Goal: Communication & Community: Answer question/provide support

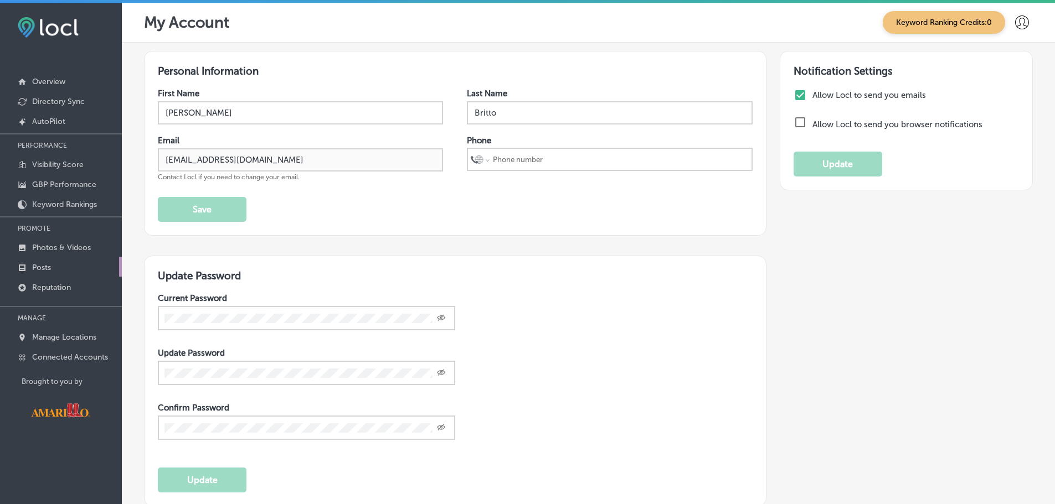
click at [55, 271] on link "Posts" at bounding box center [61, 267] width 122 height 20
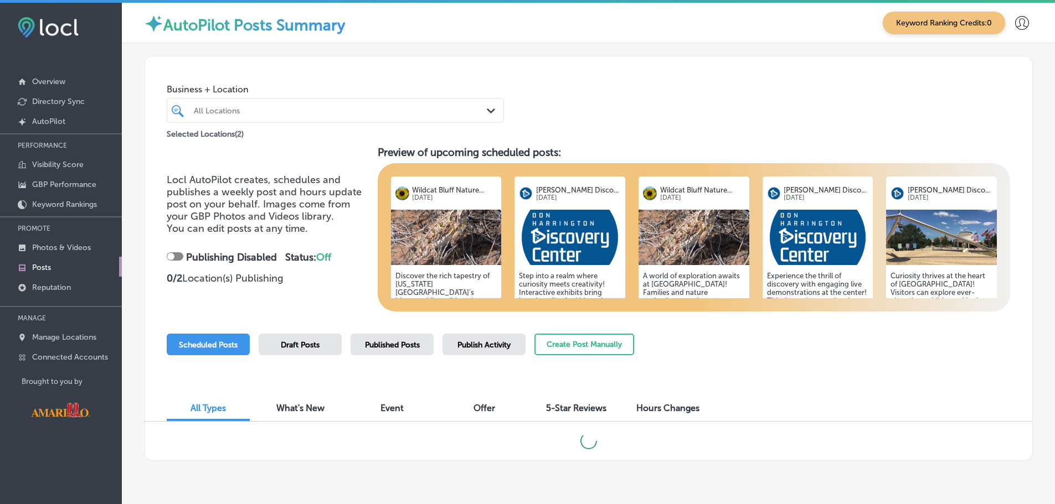
click at [283, 120] on div "All Locations Path Created with Sketch." at bounding box center [335, 110] width 337 height 25
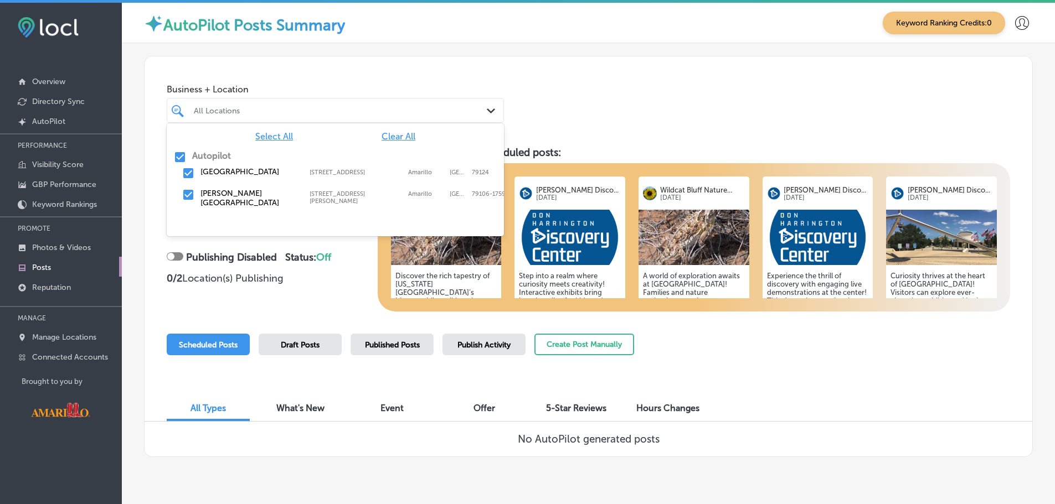
click at [213, 202] on label "[PERSON_NAME][GEOGRAPHIC_DATA]" at bounding box center [249, 198] width 98 height 19
click at [261, 112] on div "[GEOGRAPHIC_DATA]" at bounding box center [341, 110] width 294 height 9
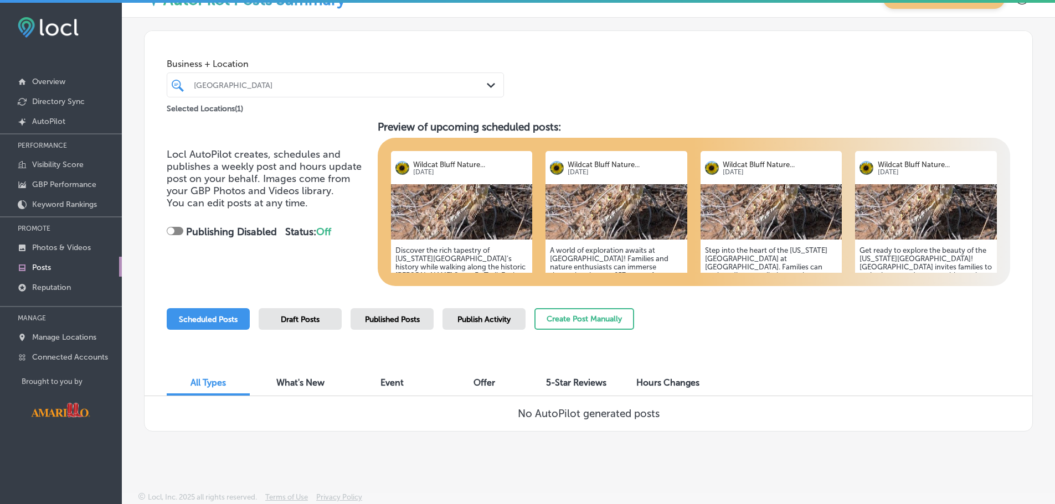
scroll to position [25, 0]
click at [390, 319] on span "Published Posts" at bounding box center [392, 319] width 55 height 9
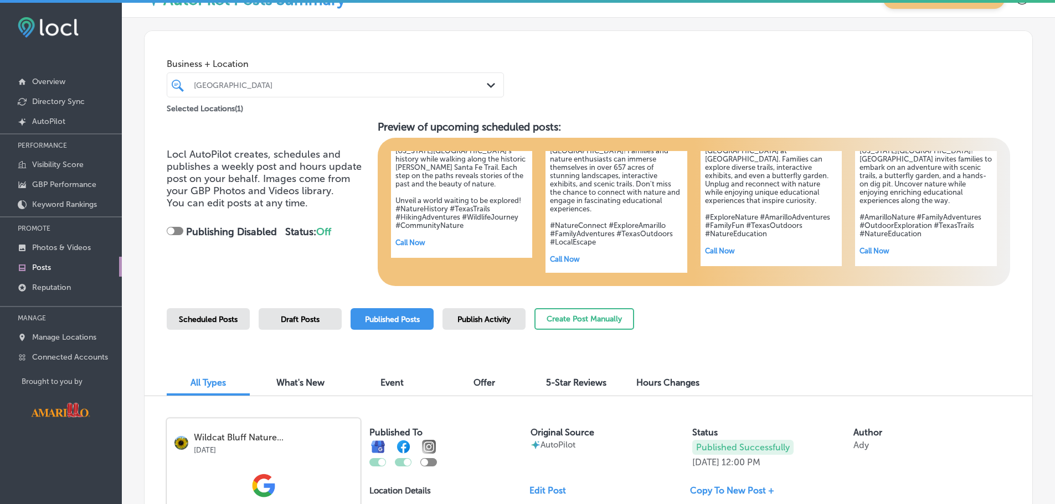
scroll to position [110, 0]
click at [609, 322] on button "Create Post Manually" at bounding box center [584, 319] width 100 height 22
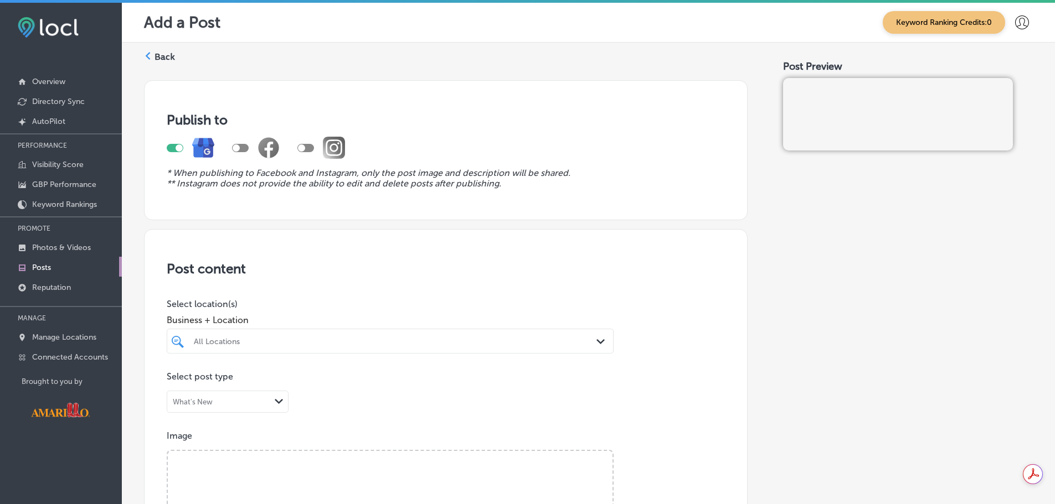
click at [240, 146] on div at bounding box center [240, 148] width 17 height 8
checkbox input "true"
click at [308, 147] on div at bounding box center [305, 148] width 17 height 8
checkbox input "true"
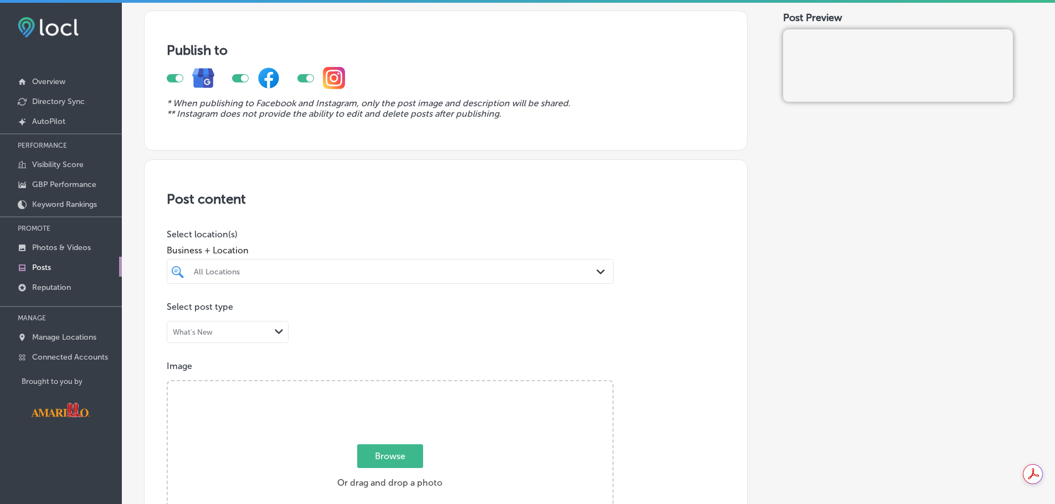
scroll to position [166, 0]
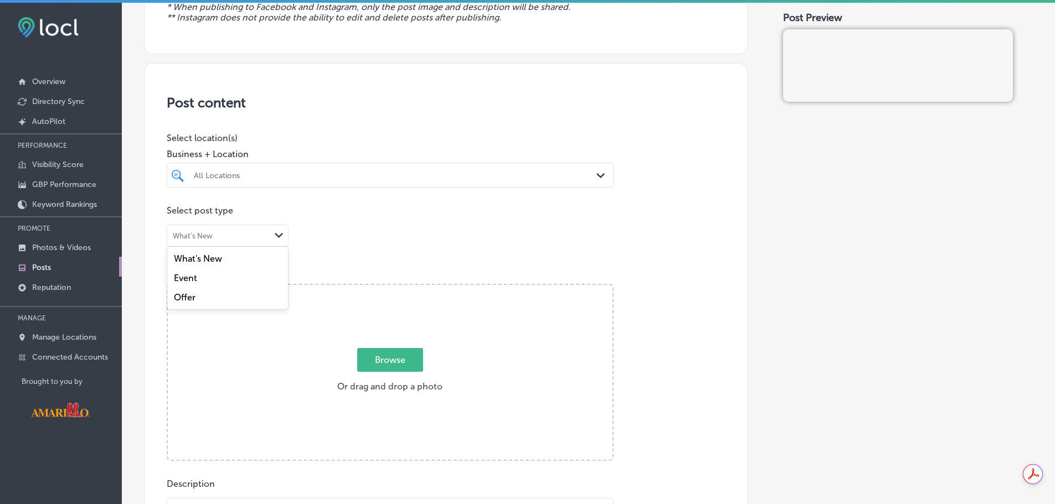
click at [238, 233] on div "What's New" at bounding box center [218, 236] width 103 height 11
click at [225, 256] on div "What's New" at bounding box center [227, 258] width 121 height 19
click at [373, 168] on div at bounding box center [370, 175] width 355 height 15
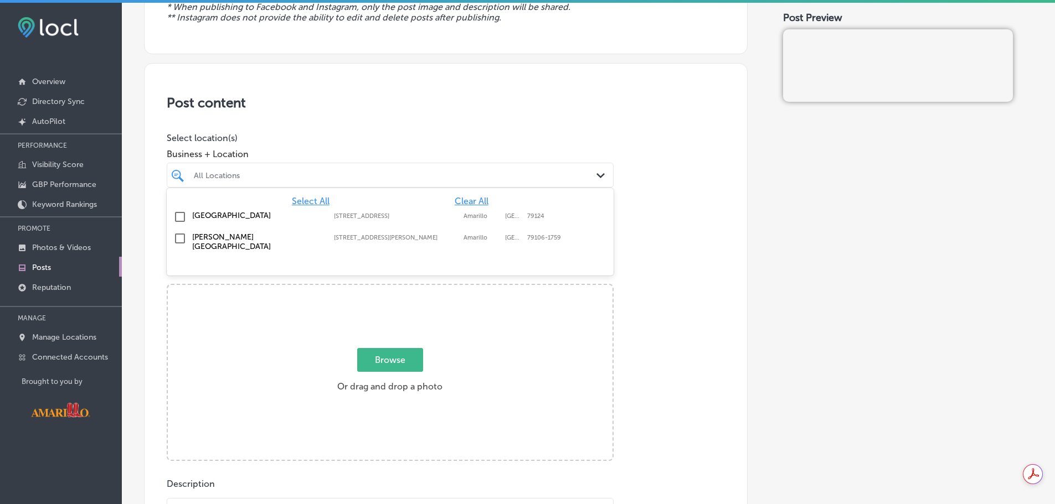
click at [372, 118] on div "Post content Select location(s) Business + Location option 2301 North Soncy Roa…" at bounding box center [445, 424] width 603 height 722
click at [360, 162] on div "Business + Location All Locations Path Created with Sketch." at bounding box center [390, 165] width 447 height 44
click at [358, 182] on div at bounding box center [370, 175] width 355 height 15
click at [190, 219] on div "Wildcat Bluff Nature Center 2301 North Soncy Road, Amarillo, TX, 79124 2301 Nor…" at bounding box center [390, 217] width 438 height 17
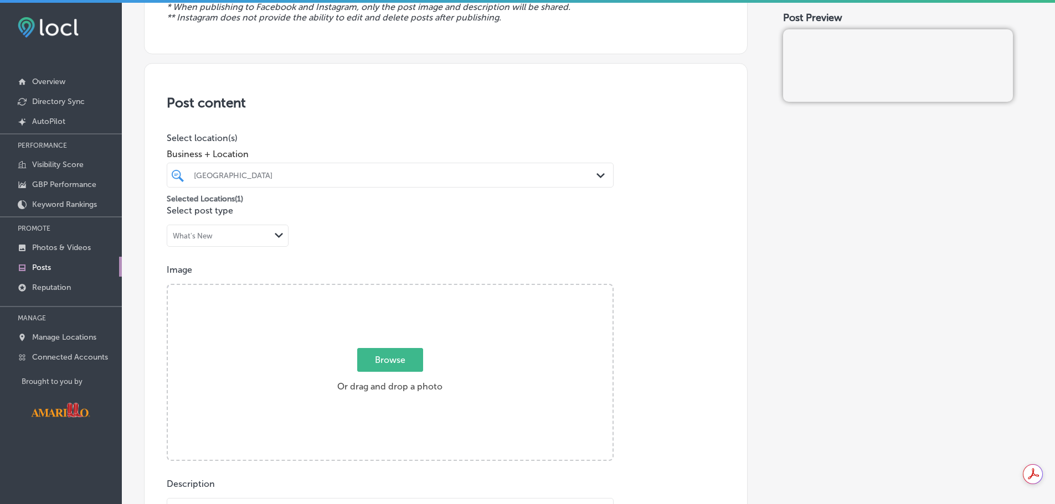
click at [150, 146] on div "Post content Select location(s) Business + Location Wildcat Bluff Nature Center…" at bounding box center [445, 424] width 603 height 722
click at [240, 233] on div "What's New" at bounding box center [218, 236] width 103 height 11
click at [229, 280] on div "Event" at bounding box center [227, 277] width 121 height 19
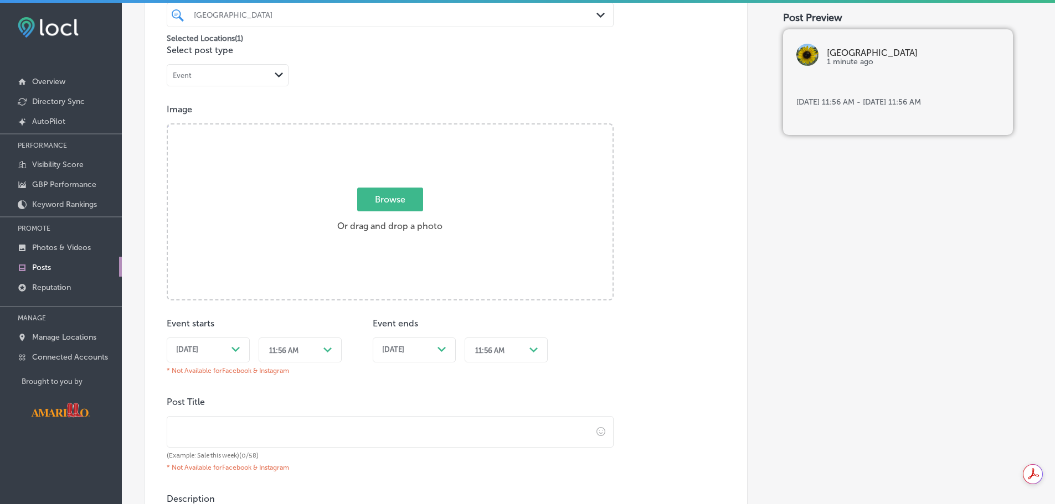
scroll to position [332, 0]
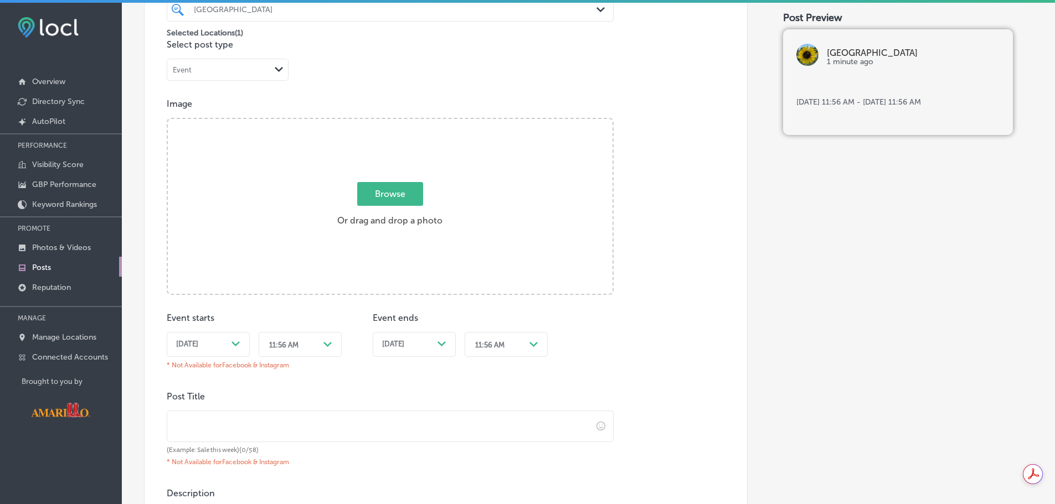
drag, startPoint x: 383, startPoint y: 199, endPoint x: 383, endPoint y: 205, distance: 6.1
click at [383, 205] on span "Browse" at bounding box center [390, 194] width 66 height 24
click at [383, 122] on input "Browse Or drag and drop a photo" at bounding box center [390, 120] width 445 height 3
type input "C:\fakepath\Summit Armadillo.png"
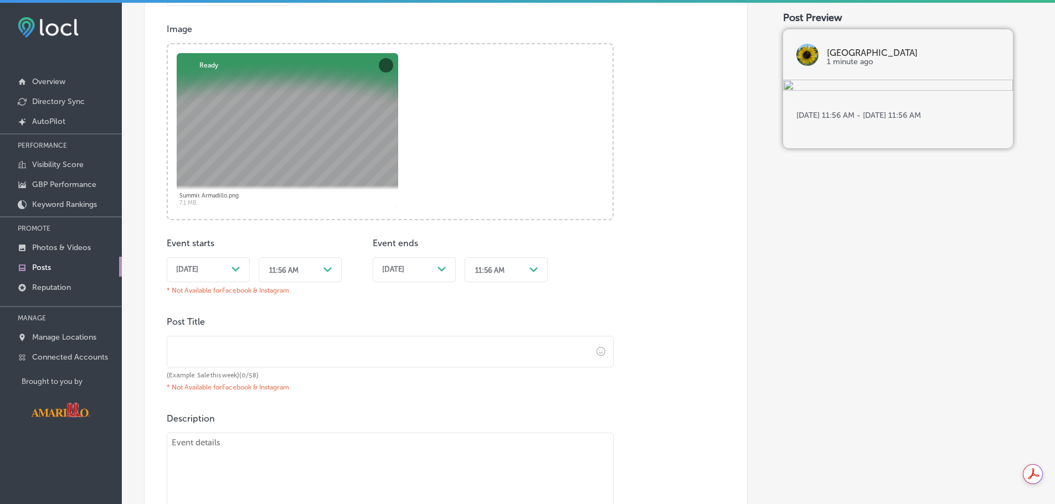
scroll to position [388, 0]
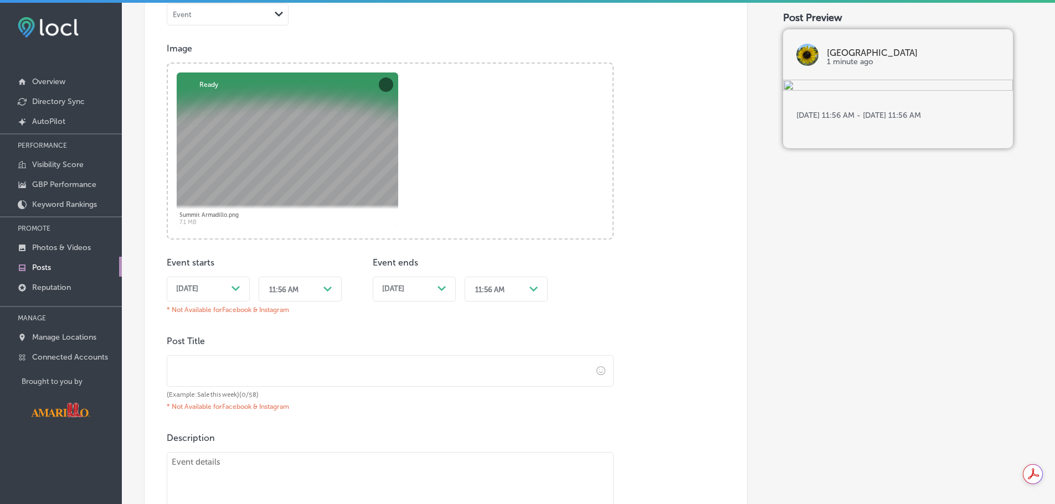
click at [228, 291] on div "Oct 13, 2025 Path Created with Sketch." at bounding box center [208, 289] width 64 height 9
click at [313, 292] on div "11:56 AM" at bounding box center [291, 289] width 55 height 17
click at [307, 290] on div "11:56 AM" at bounding box center [291, 289] width 55 height 17
click at [301, 371] on div "10:00 AM" at bounding box center [300, 368] width 83 height 19
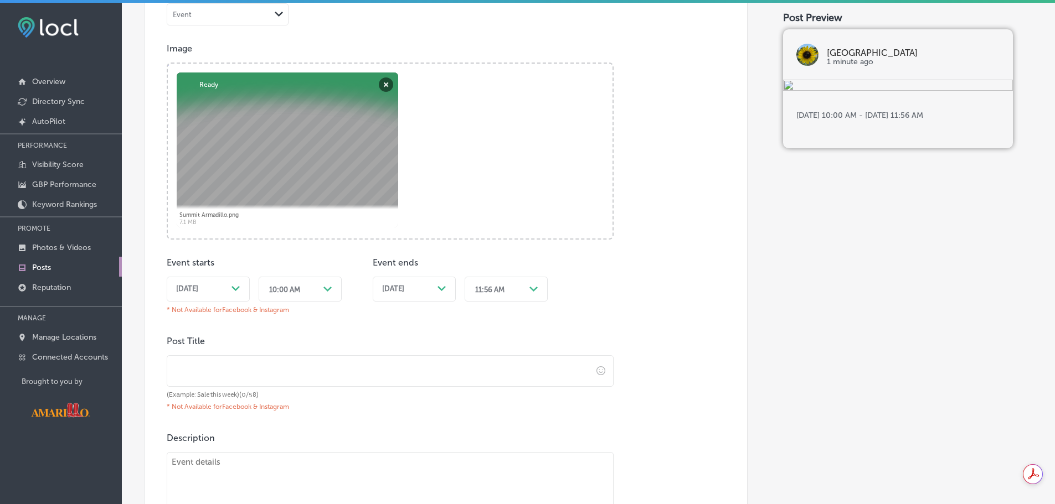
click at [446, 286] on div "Oct 14, 2025 Path Created with Sketch." at bounding box center [414, 289] width 83 height 25
click at [526, 297] on div "Path Created with Sketch." at bounding box center [534, 290] width 18 height 18
click at [502, 339] on div "4:30 PM" at bounding box center [505, 343] width 83 height 19
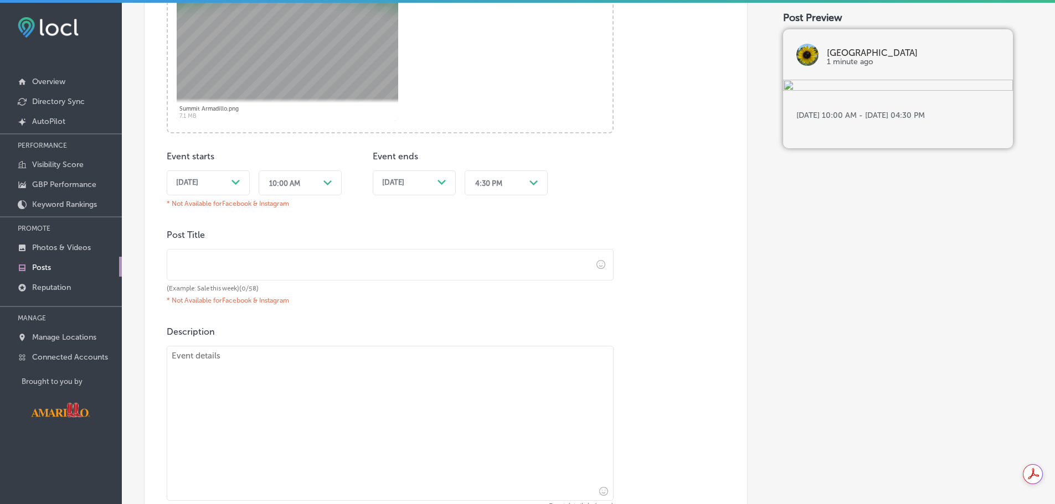
scroll to position [498, 0]
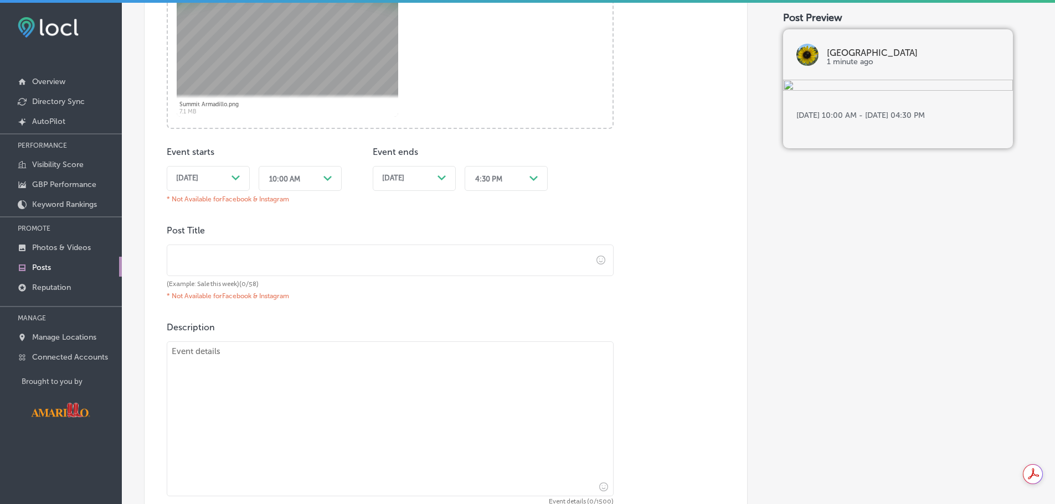
click at [371, 250] on input "text" at bounding box center [379, 260] width 425 height 30
type input "Texan By Nature Conservation Summit"
click at [273, 388] on textarea at bounding box center [390, 419] width 447 height 155
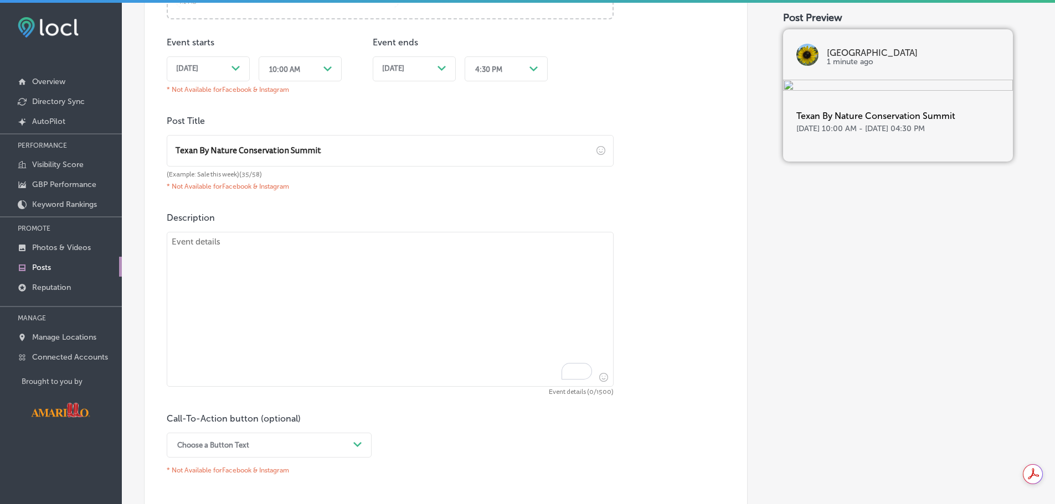
scroll to position [609, 0]
click at [394, 228] on div "Description Event details (0/1500) Call-To-Action button (optional) Choose a Bu…" at bounding box center [446, 344] width 558 height 266
click at [412, 272] on textarea "To enrich screen reader interactions, please activate Accessibility in Grammarl…" at bounding box center [390, 308] width 447 height 155
paste textarea "We're so excited to join Texan by Nature at the 2025 Conservation Summit, and w…"
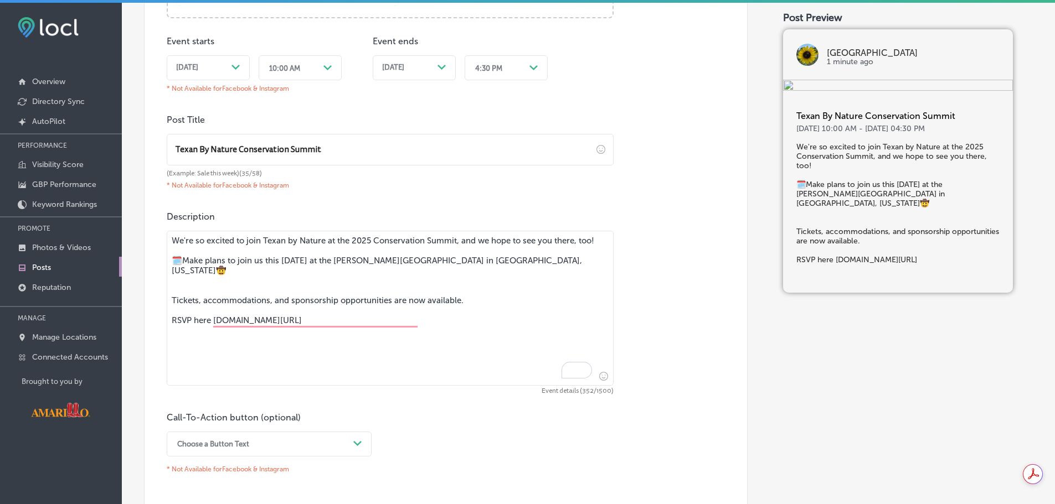
click at [513, 252] on textarea "We're so excited to join Texan by Nature at the 2025 Conservation Summit, and w…" at bounding box center [390, 308] width 447 height 155
paste textarea "It’s where business + conservation leaders sit side by side, to collaborate, sw…"
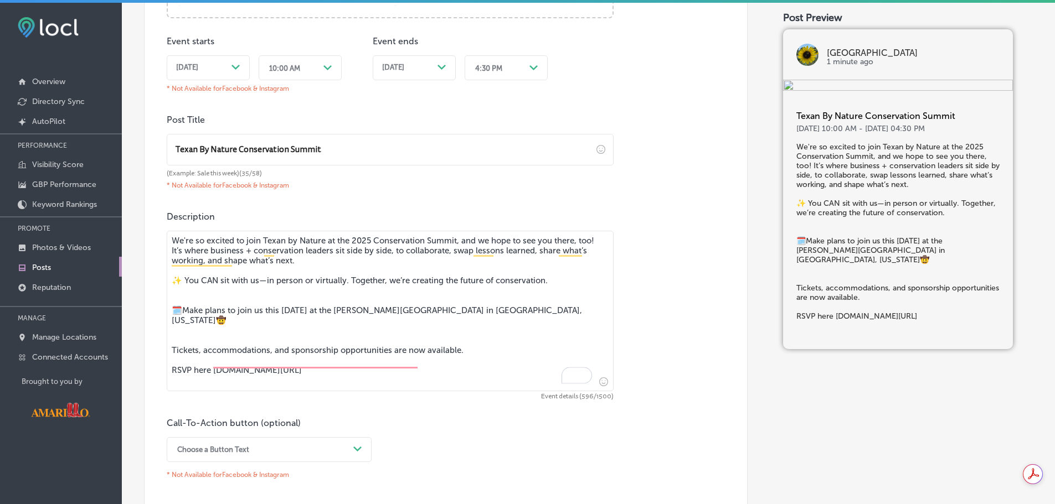
click at [396, 295] on textarea "We're so excited to join Texan by Nature at the 2025 Conservation Summit, and w…" at bounding box center [390, 311] width 447 height 161
click at [385, 305] on textarea "We're so excited to join Texan by Nature at the 2025 Conservation Summit, and w…" at bounding box center [390, 311] width 447 height 161
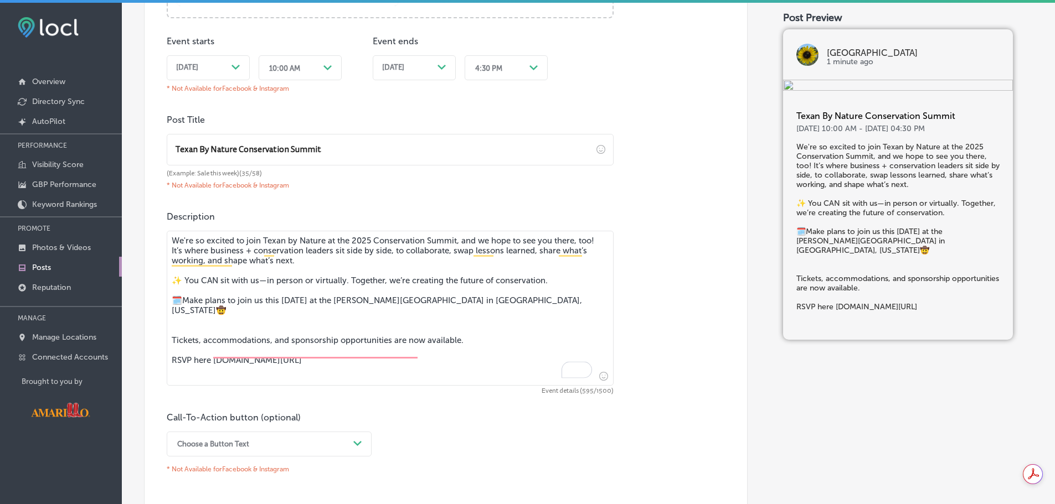
click at [491, 347] on textarea "We're so excited to join Texan by Nature at the 2025 Conservation Summit, and w…" at bounding box center [390, 308] width 447 height 155
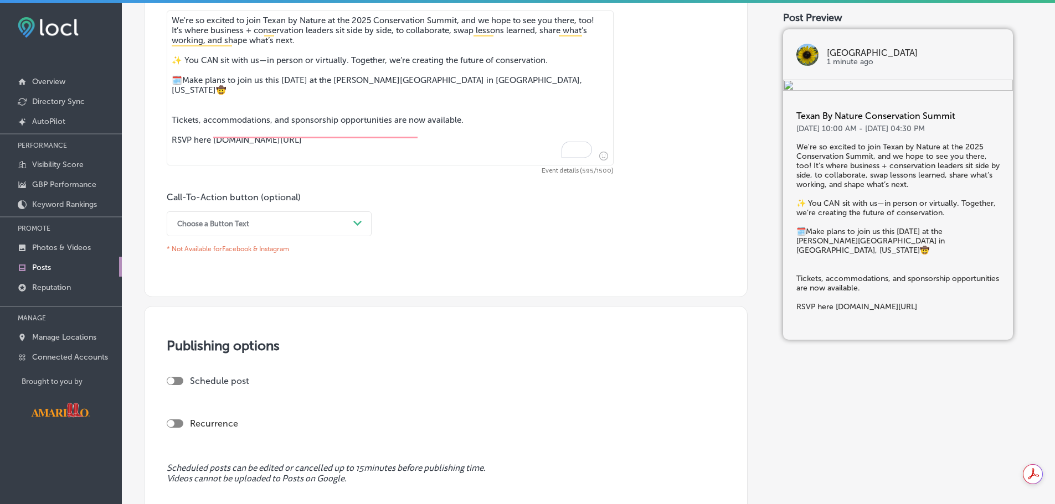
scroll to position [830, 0]
type textarea "We're so excited to join Texan by Nature at the 2025 Conservation Summit, and w…"
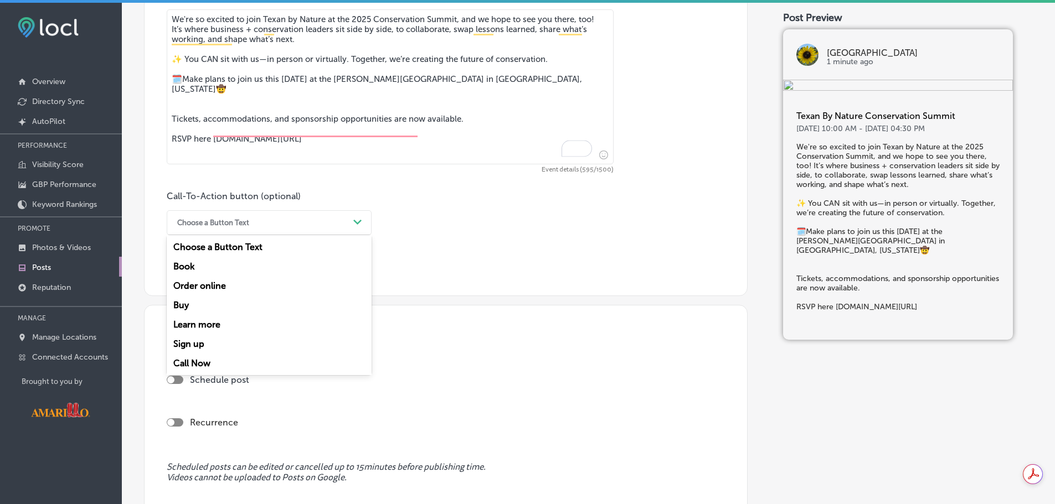
click at [312, 214] on div "Choose a Button Text" at bounding box center [260, 222] width 177 height 17
click at [218, 346] on div "Sign up" at bounding box center [269, 343] width 205 height 19
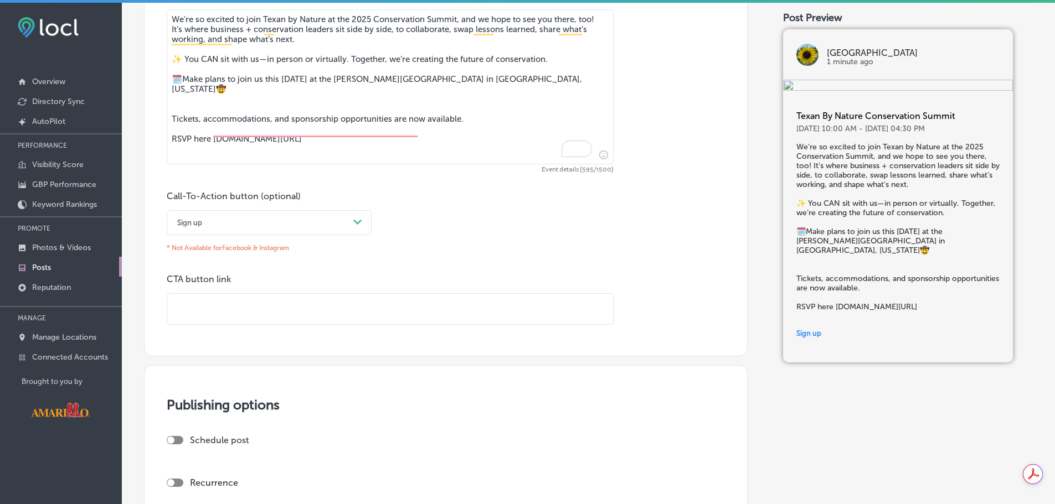
click at [295, 289] on div "CTA button link" at bounding box center [390, 299] width 447 height 51
click at [311, 318] on input "text" at bounding box center [390, 309] width 446 height 30
paste input "[URL][DOMAIN_NAME]"
type input "[URL][DOMAIN_NAME]"
click at [495, 226] on div "Call-To-Action button (optional) Sign up Path Created with Sketch. * Not Availa…" at bounding box center [446, 258] width 558 height 134
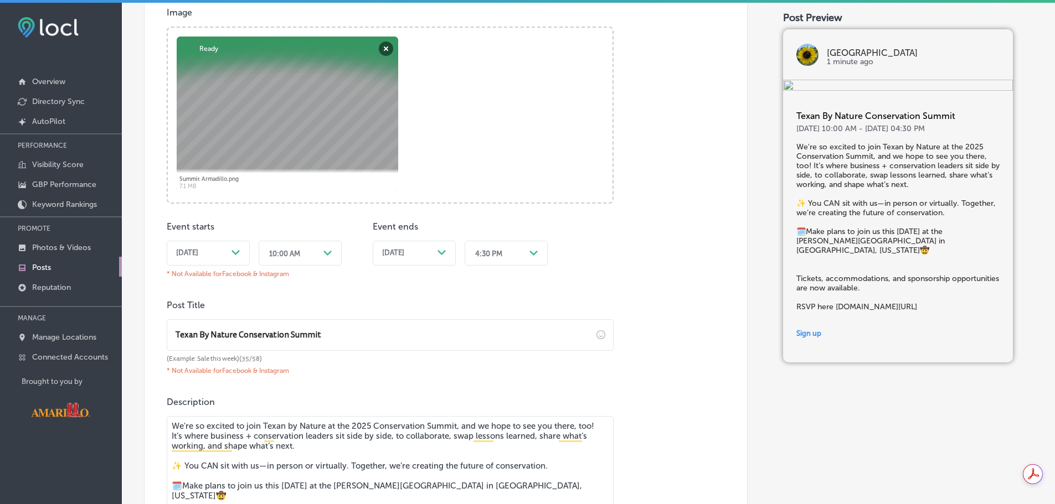
scroll to position [208, 0]
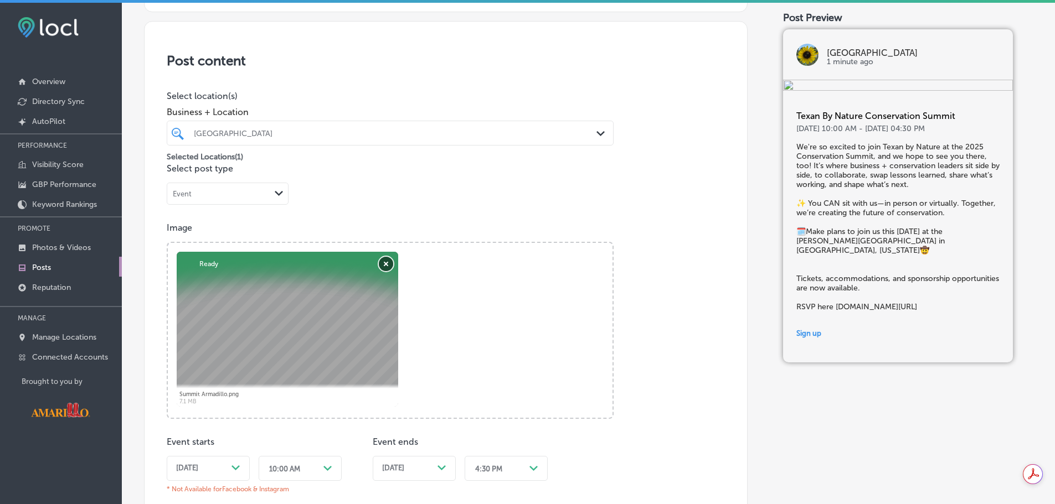
click at [384, 260] on button "Remove" at bounding box center [386, 264] width 14 height 14
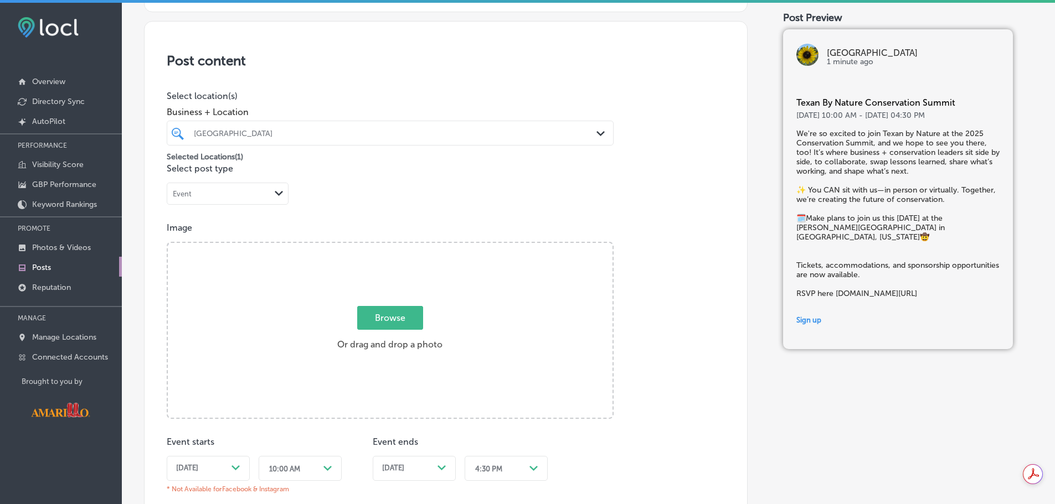
click at [399, 322] on span "Browse" at bounding box center [390, 318] width 66 height 24
click at [399, 246] on input "Browse Or drag and drop a photo" at bounding box center [390, 244] width 445 height 3
type input "C:\fakepath\Summit Ranch.png"
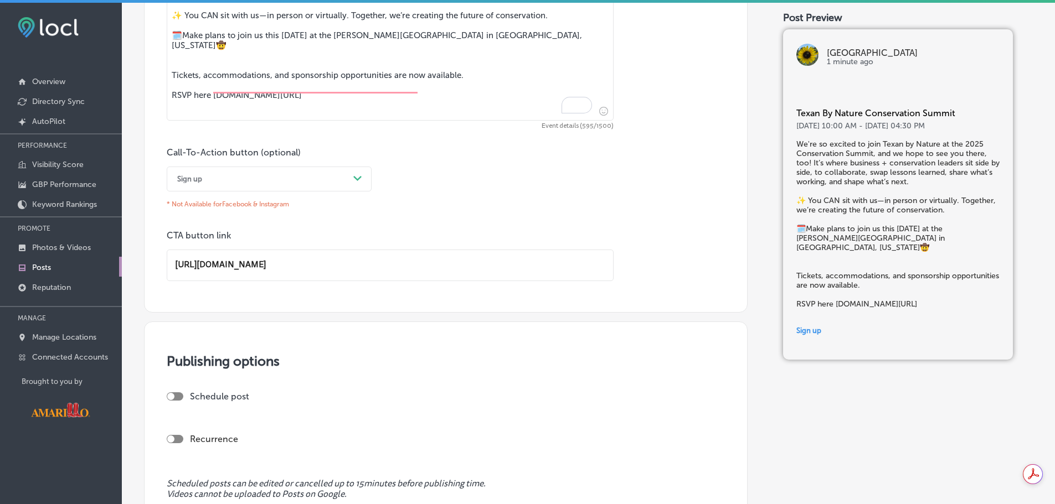
scroll to position [983, 0]
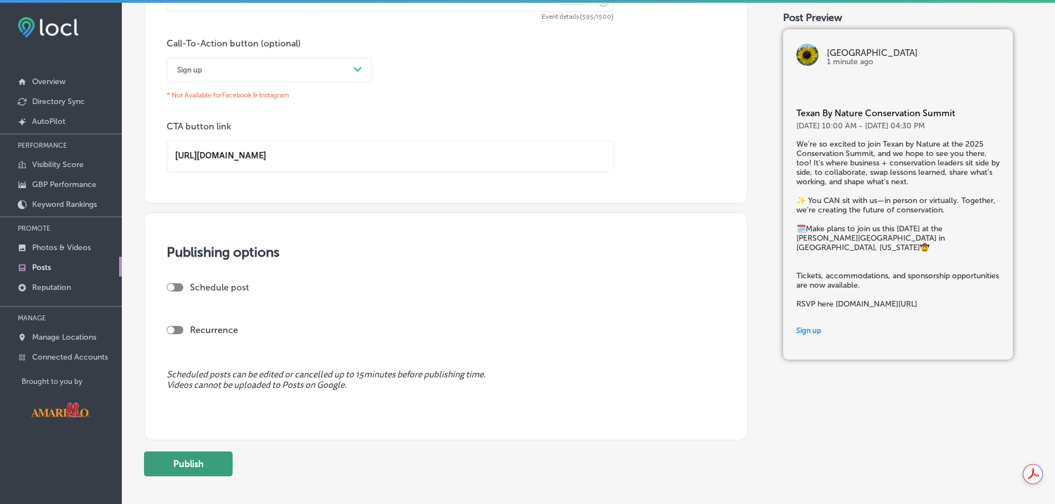
click at [201, 465] on button "Publish" at bounding box center [188, 464] width 89 height 25
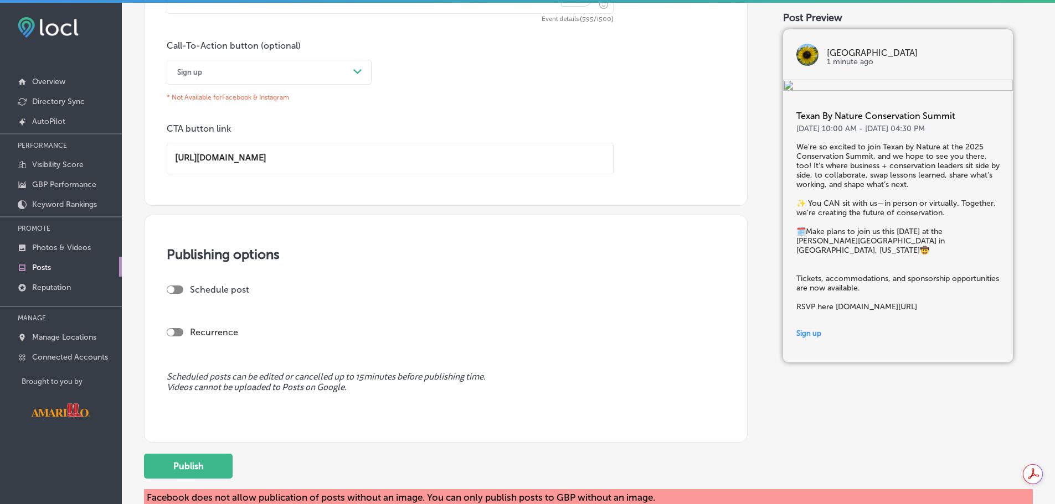
scroll to position [1055, 0]
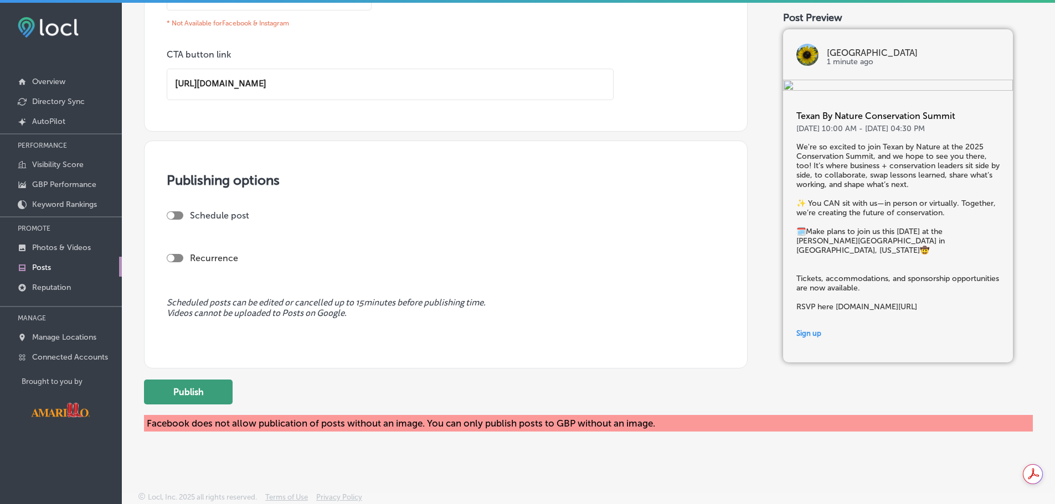
click at [211, 393] on button "Publish" at bounding box center [188, 392] width 89 height 25
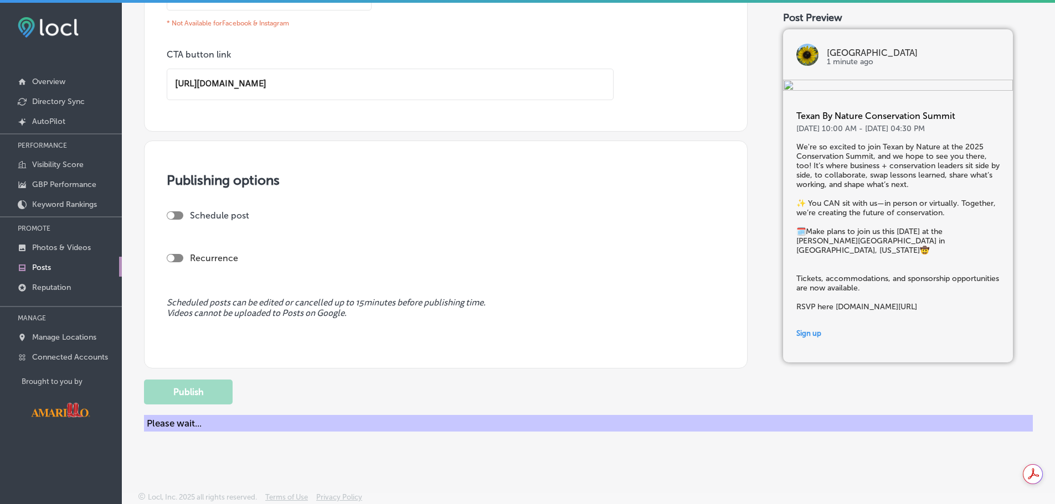
scroll to position [978, 0]
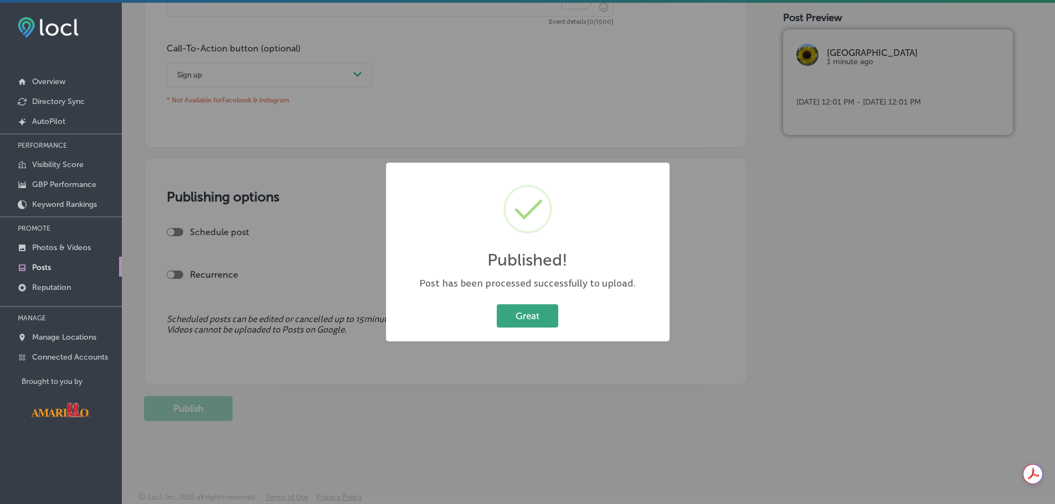
click at [520, 310] on button "Great" at bounding box center [527, 315] width 61 height 23
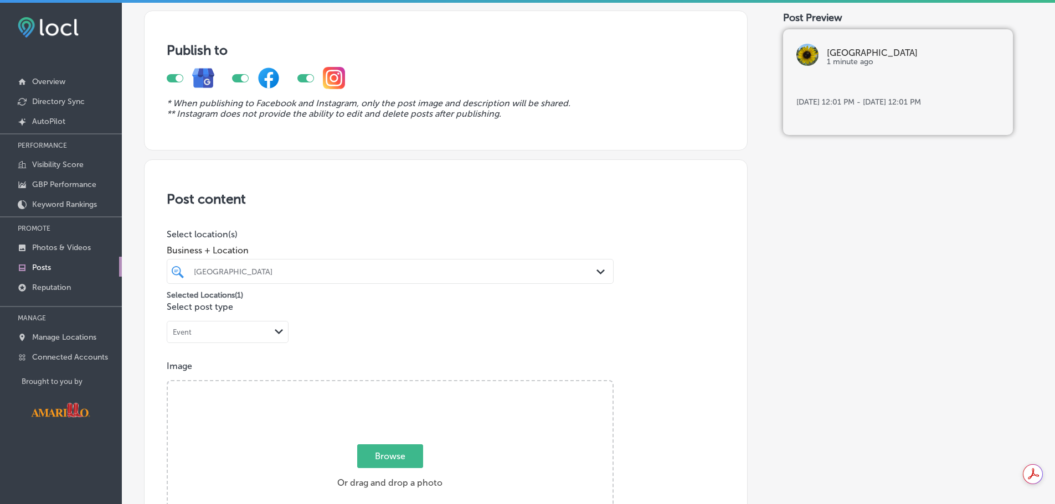
scroll to position [166, 0]
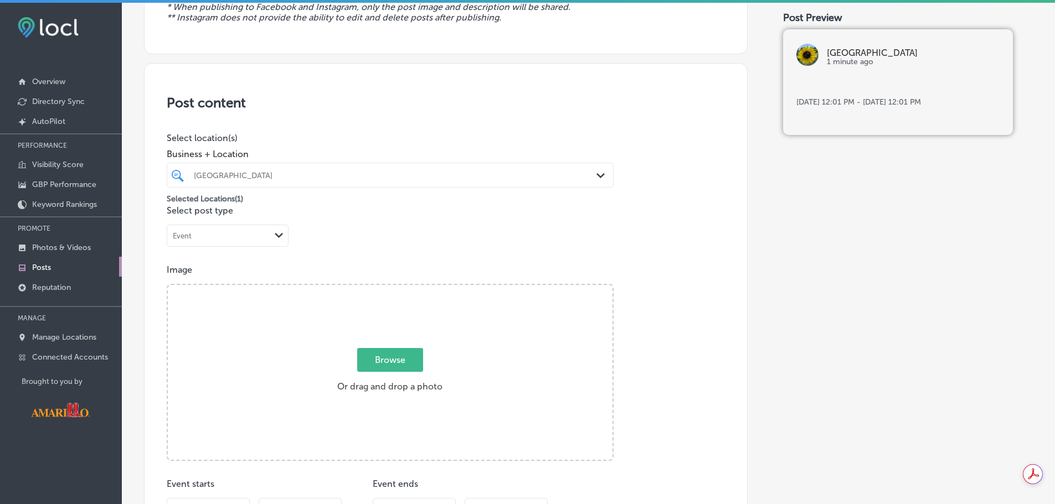
click at [265, 246] on div "Event Path Created with Sketch." at bounding box center [227, 235] width 121 height 21
click at [232, 264] on div "What's New" at bounding box center [227, 258] width 121 height 19
click at [396, 369] on span "Browse" at bounding box center [390, 360] width 66 height 24
click at [396, 288] on input "Browse Or drag and drop a photo" at bounding box center [390, 286] width 445 height 3
type input "C:\fakepath\IMG_1308.JPG"
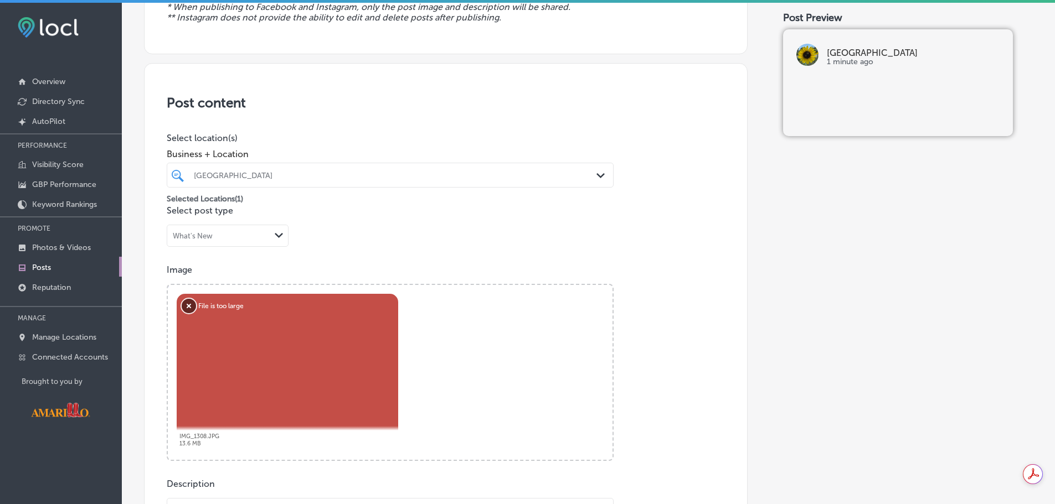
click at [187, 308] on button "Remove" at bounding box center [189, 306] width 14 height 14
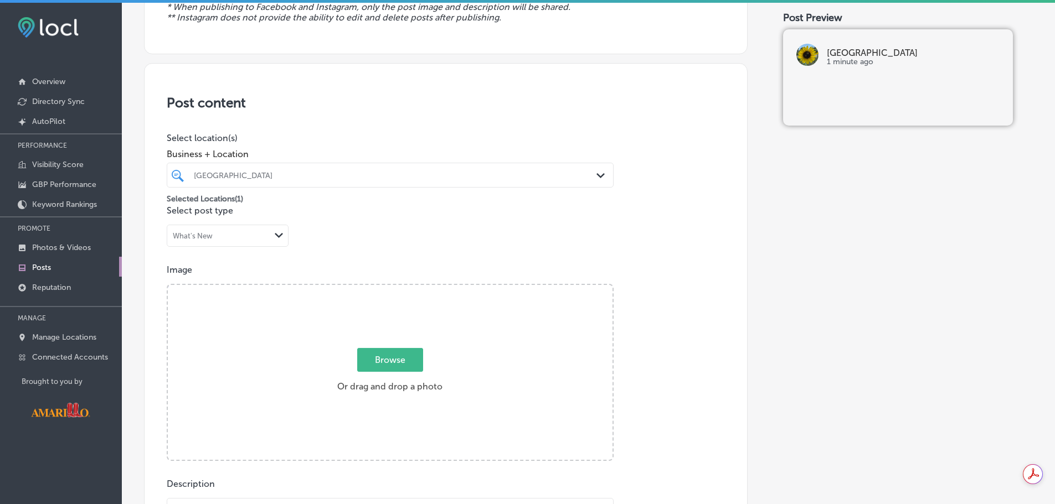
click at [400, 354] on span "Browse" at bounding box center [390, 360] width 66 height 24
click at [400, 288] on input "Browse Or drag and drop a photo" at bounding box center [390, 286] width 445 height 3
click at [389, 350] on span "Browse" at bounding box center [390, 360] width 66 height 24
click at [389, 288] on input "Browse Or drag and drop a photo" at bounding box center [390, 286] width 445 height 3
type input "C:\fakepath\IMG_1308-min.JPG"
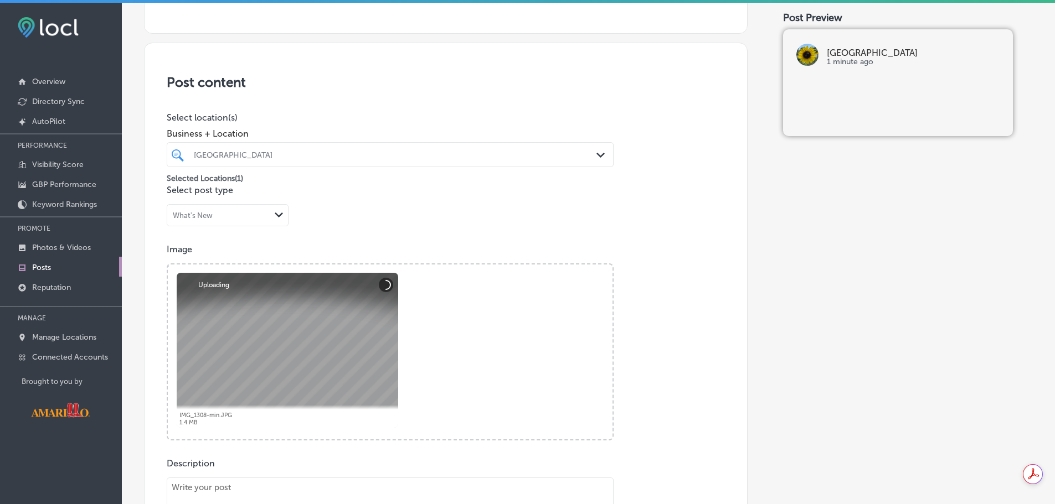
scroll to position [221, 0]
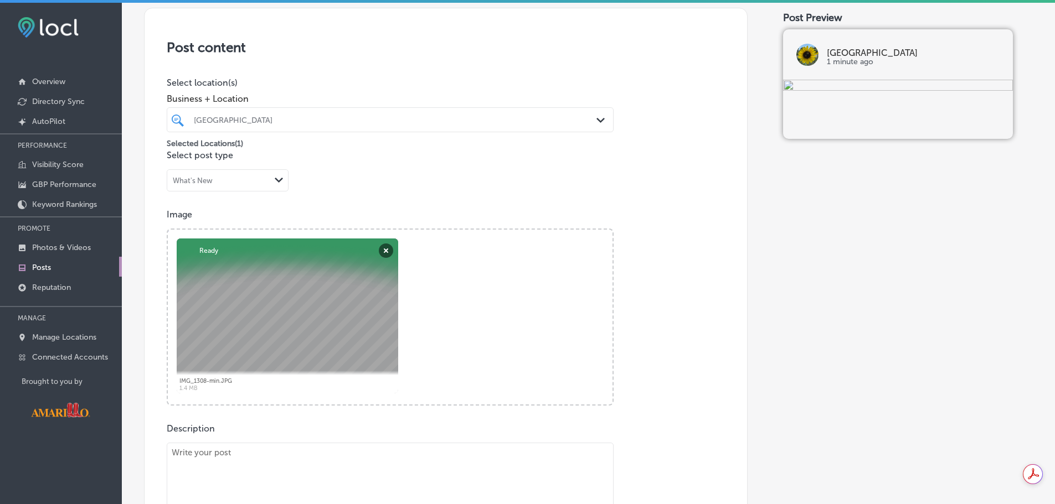
click at [456, 335] on div "Powered by PQINA Browse Or drag and drop a photo IMG_1308-min.JPG Abort Retry R…" at bounding box center [390, 317] width 445 height 175
click at [262, 183] on div "What's New" at bounding box center [218, 180] width 103 height 11
click at [252, 204] on div "What's New" at bounding box center [227, 203] width 121 height 19
click at [440, 316] on div "Powered by PQINA Browse Or drag and drop a photo IMG_1308-min.JPG Abort Retry R…" at bounding box center [390, 317] width 445 height 175
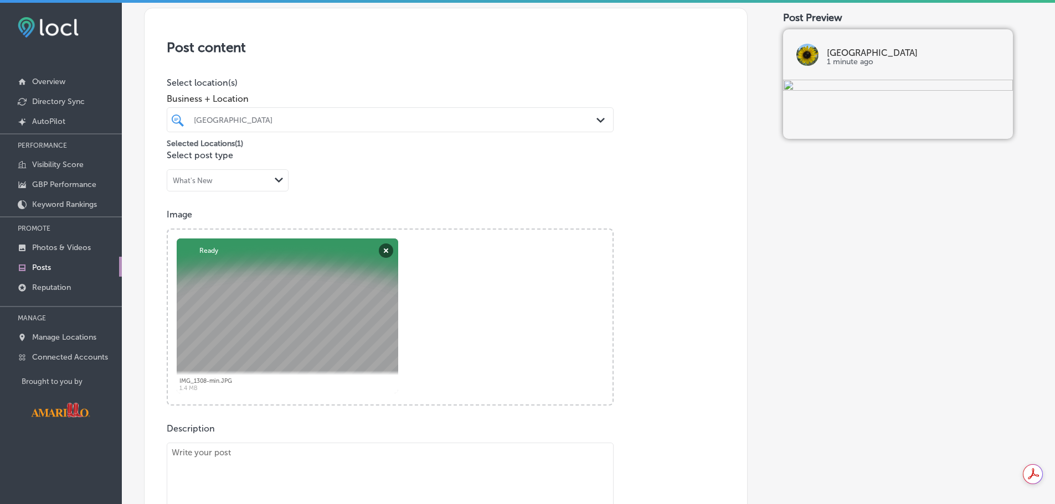
click at [440, 314] on div "Powered by PQINA Browse Or drag and drop a photo IMG_1308-min.JPG Abort Retry R…" at bounding box center [390, 317] width 445 height 175
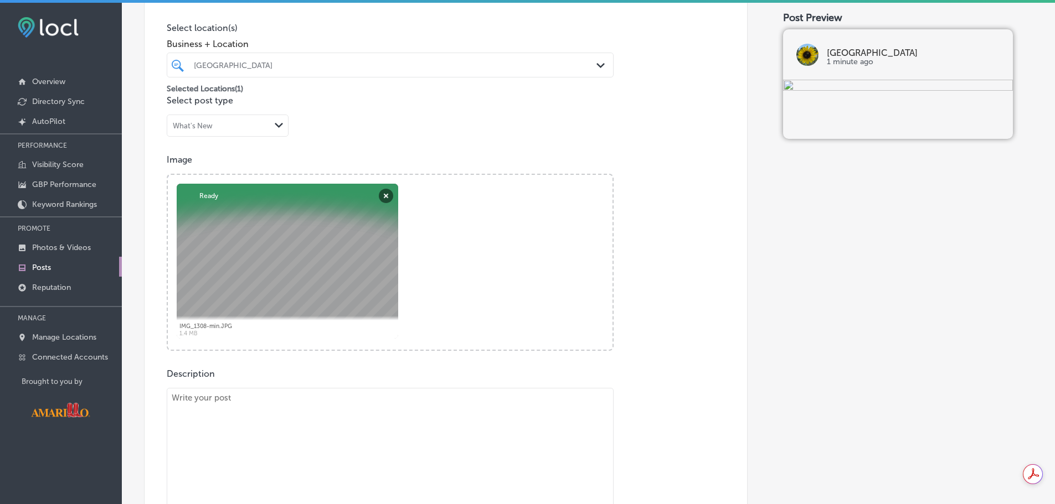
scroll to position [111, 0]
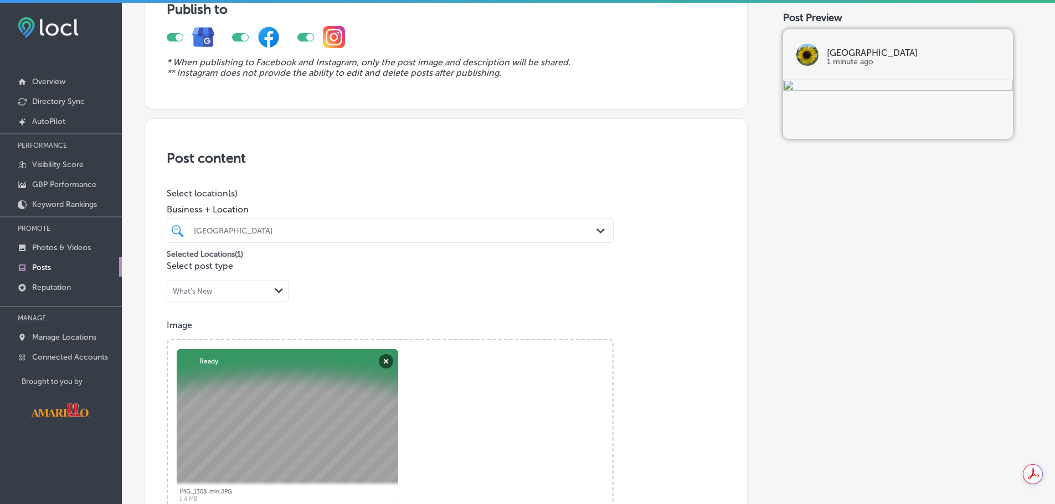
click at [255, 292] on div "What's New" at bounding box center [218, 291] width 103 height 11
click at [380, 293] on div "Post content Select location(s) Business + Location Wildcat Bluff Nature Center…" at bounding box center [445, 479] width 603 height 722
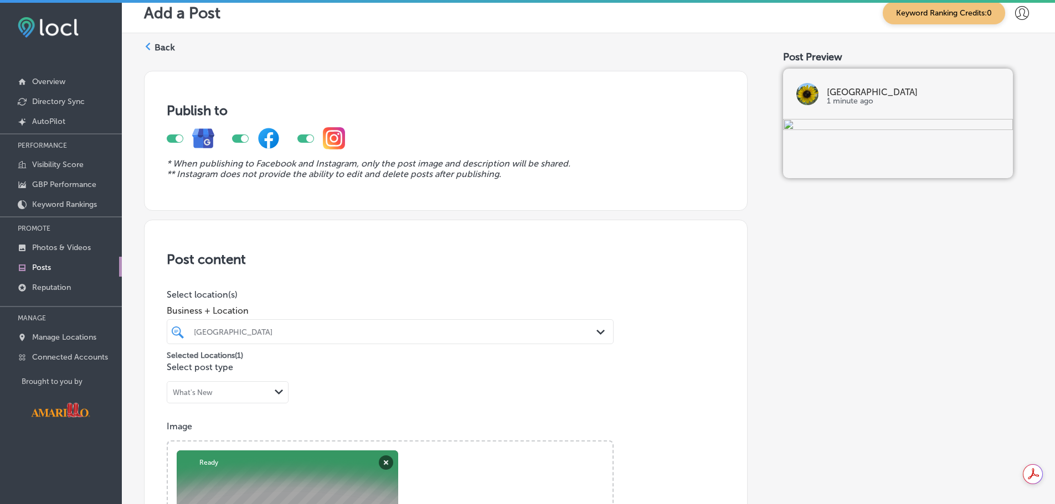
scroll to position [0, 0]
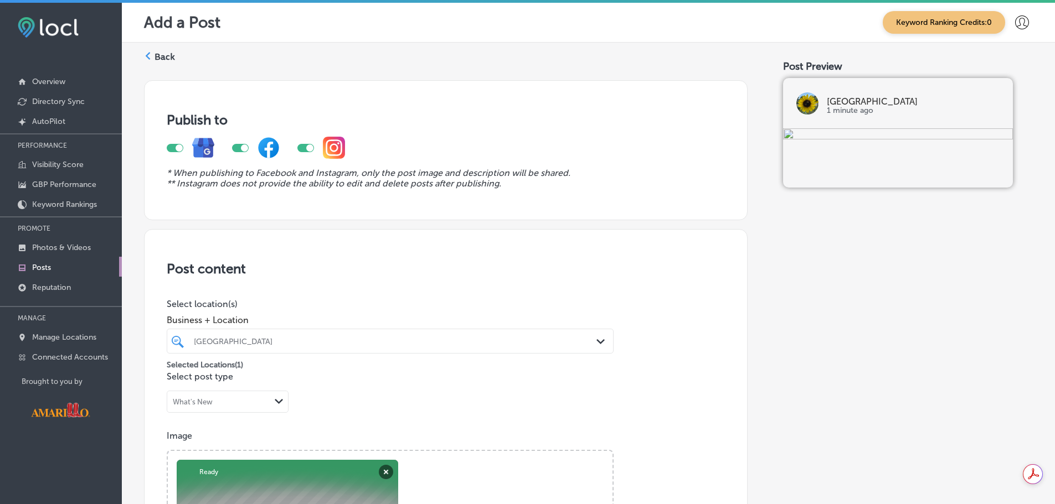
click at [171, 150] on div at bounding box center [175, 148] width 17 height 8
checkbox input "false"
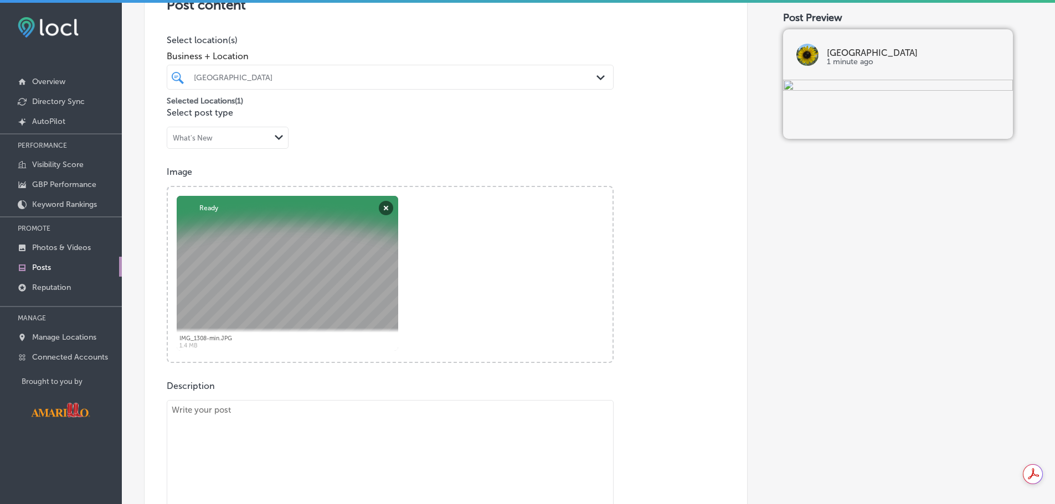
scroll to position [277, 0]
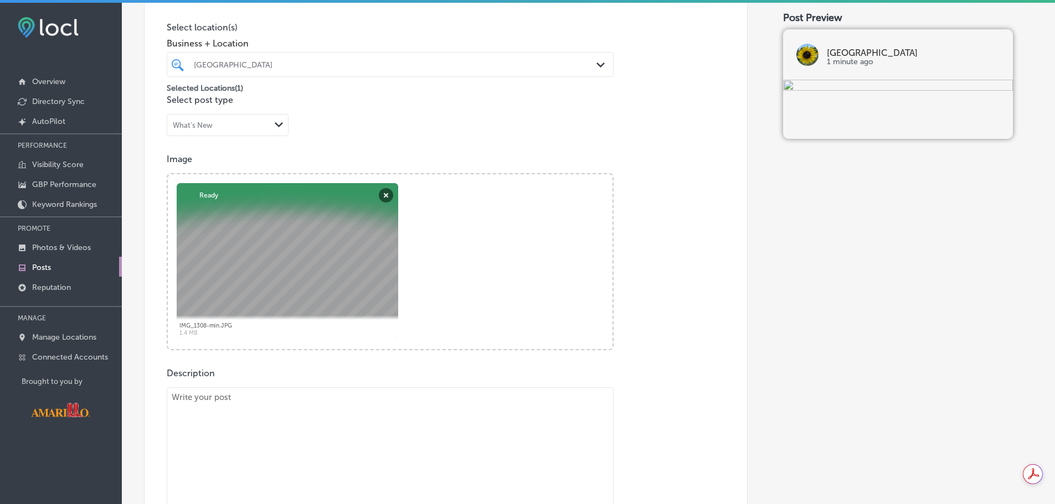
click at [445, 289] on div "Powered by PQINA Browse Or drag and drop a photo IMG_1308-min.JPG Abort Retry R…" at bounding box center [390, 261] width 445 height 175
click at [383, 197] on button "Remove" at bounding box center [386, 195] width 14 height 14
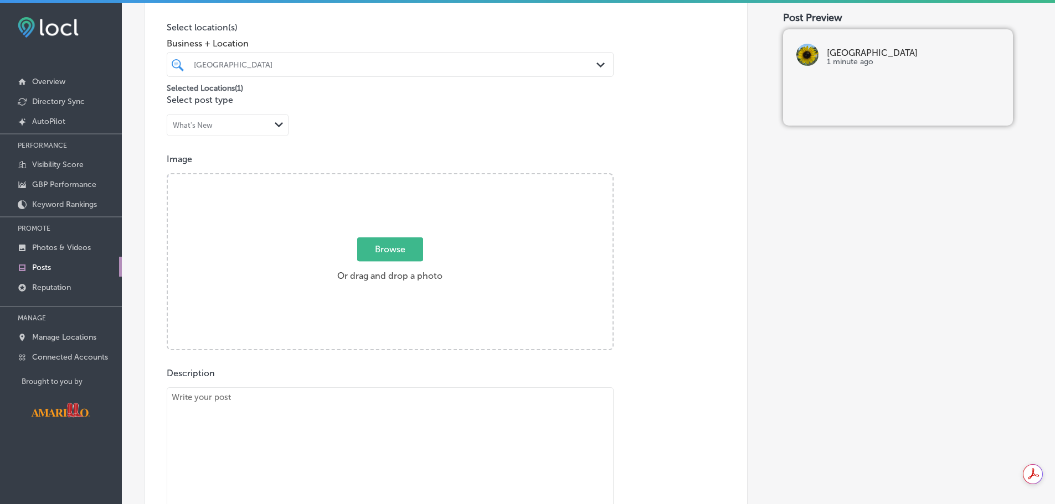
click at [399, 247] on span "Browse" at bounding box center [390, 249] width 66 height 24
click at [399, 178] on input "Browse Or drag and drop a photo" at bounding box center [390, 175] width 445 height 3
type input "C:\fakepath\IMG_1308-min.JPG"
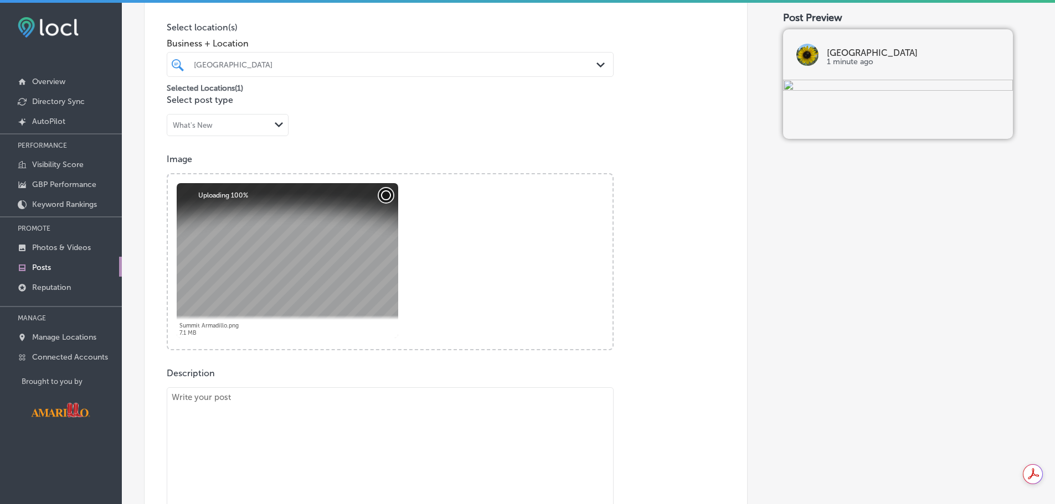
click at [386, 192] on button "Cancel" at bounding box center [386, 195] width 14 height 14
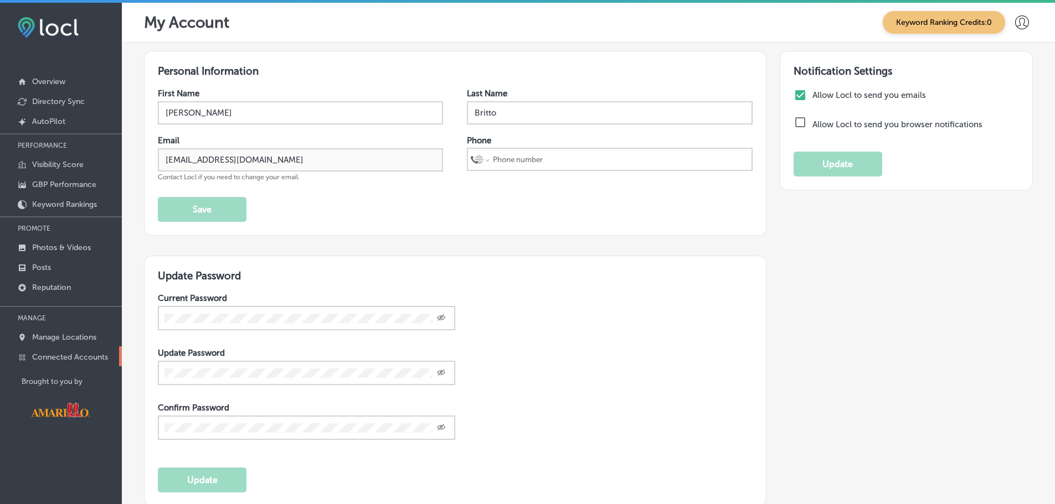
click at [67, 352] on link "Connected Accounts" at bounding box center [61, 357] width 122 height 20
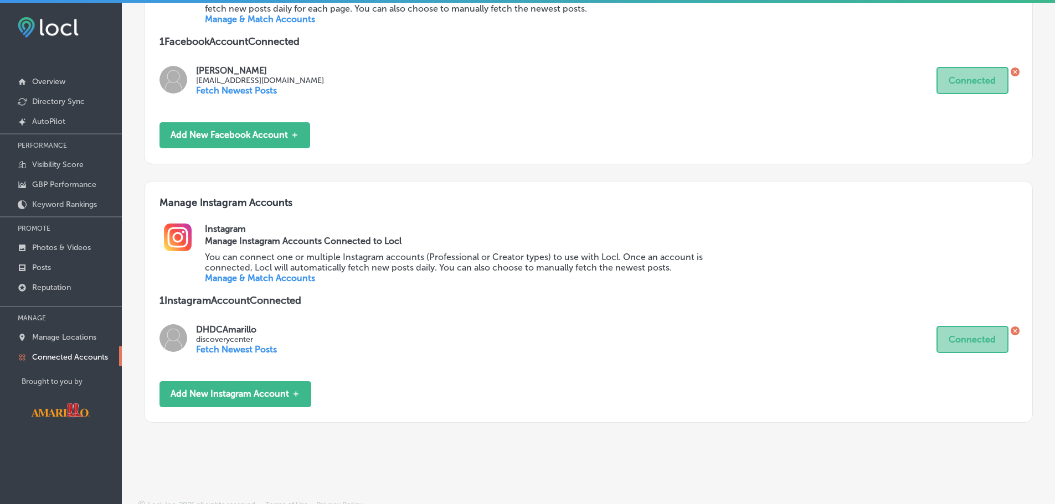
scroll to position [210, 0]
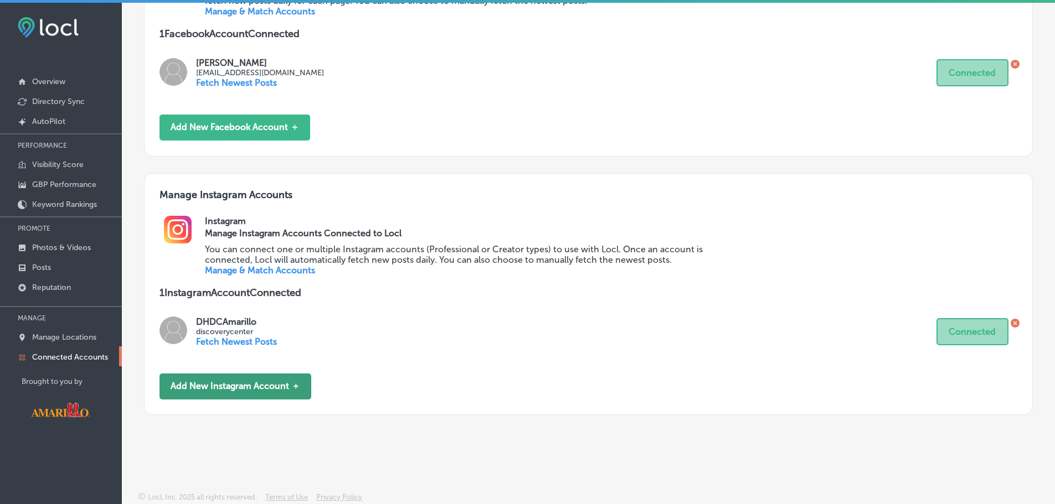
click at [254, 384] on button "Add New Instagram Account ＋" at bounding box center [235, 387] width 152 height 26
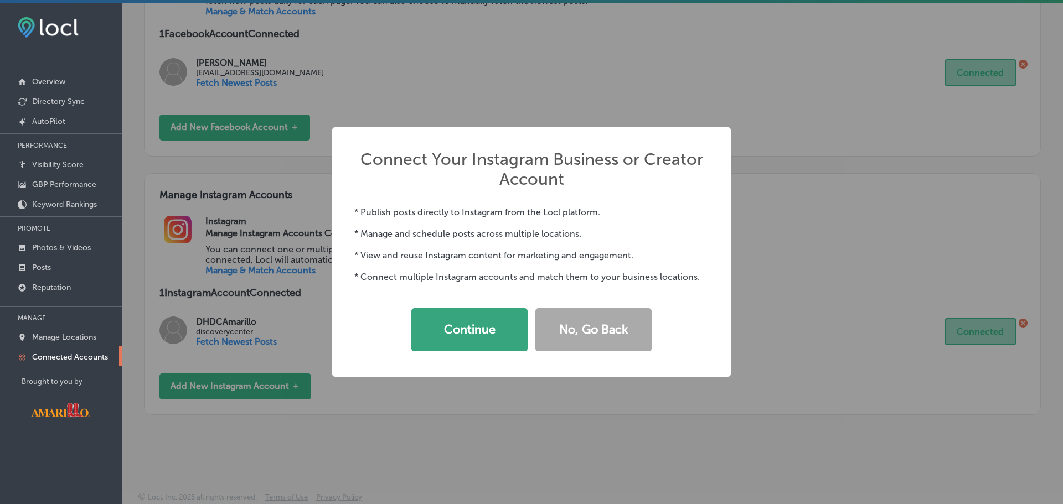
click at [475, 331] on button "Continue" at bounding box center [469, 329] width 116 height 43
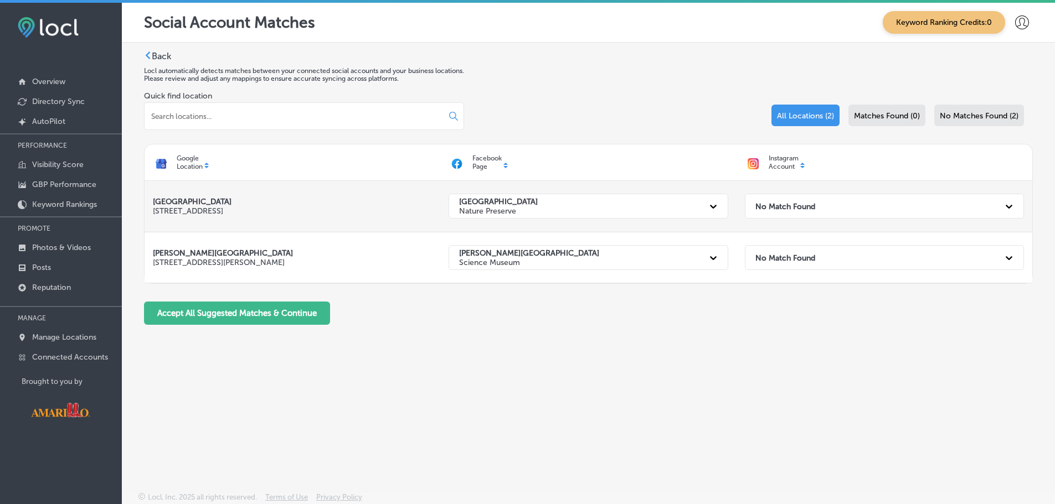
click at [884, 200] on div "No Match Found" at bounding box center [874, 206] width 249 height 23
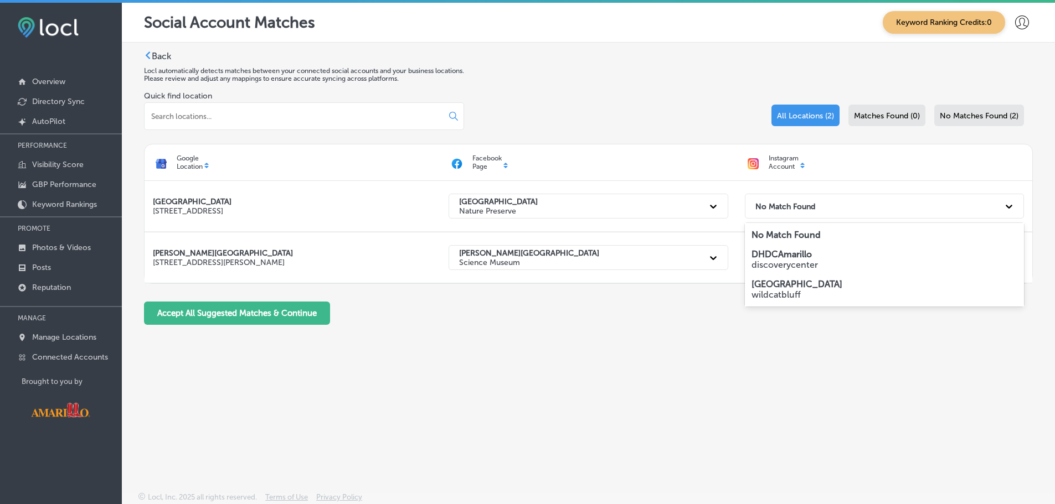
click at [827, 291] on p "wildcatbluff" at bounding box center [884, 295] width 266 height 11
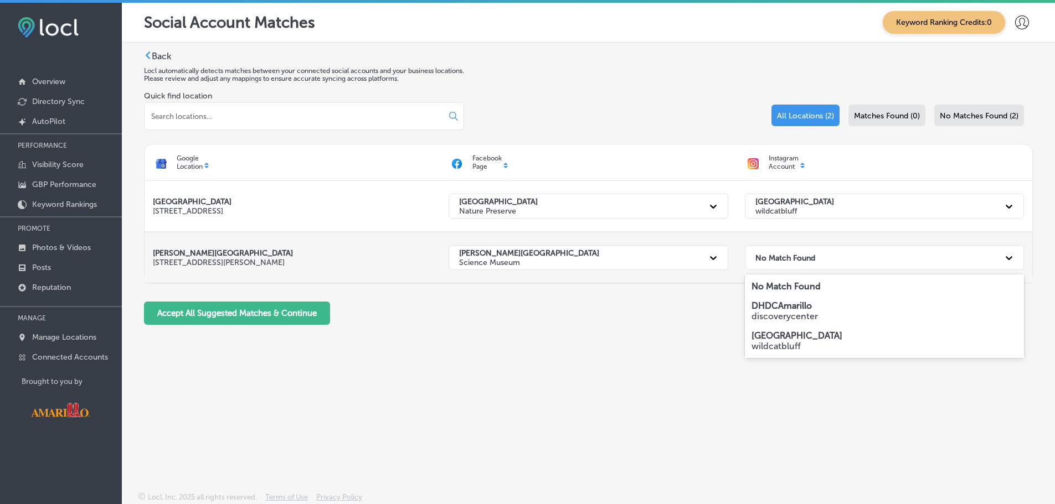
click at [829, 261] on div "No Match Found" at bounding box center [874, 257] width 249 height 23
click at [811, 312] on p "discoverycenter" at bounding box center [884, 316] width 266 height 11
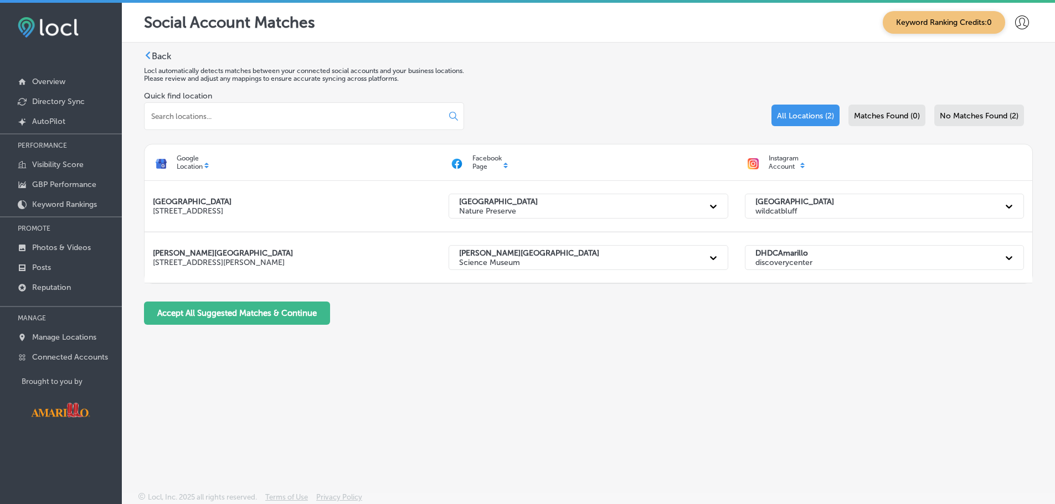
click at [641, 345] on div "Back Locl automatically detects matches between your connected social accounts …" at bounding box center [588, 241] width 933 height 397
click at [280, 316] on button "Accept All Suggested Matches & Continue" at bounding box center [237, 312] width 186 height 23
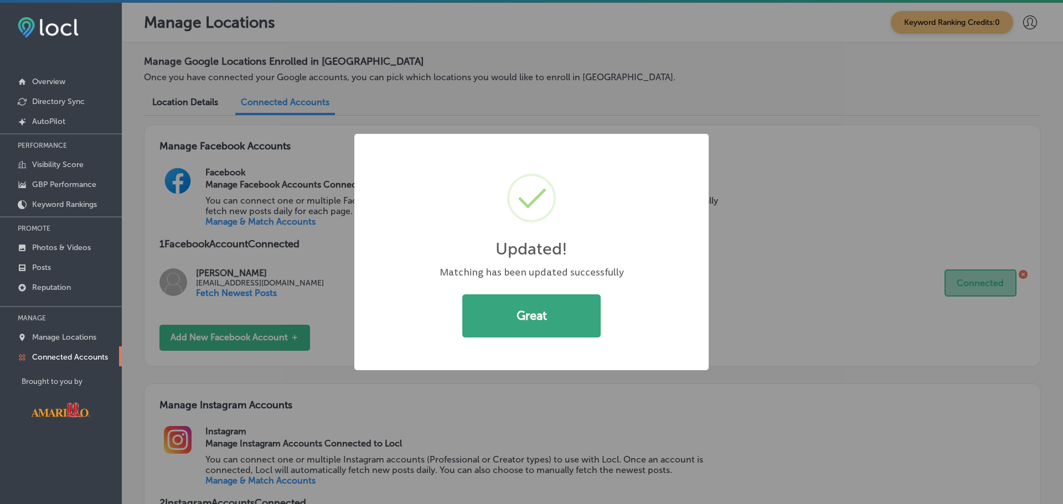
click at [551, 312] on button "Great" at bounding box center [531, 316] width 138 height 43
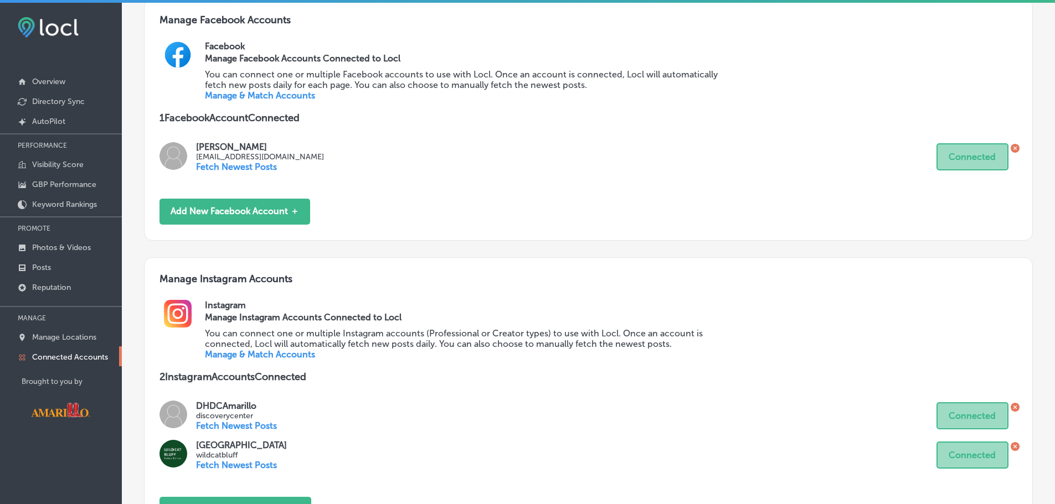
scroll to position [250, 0]
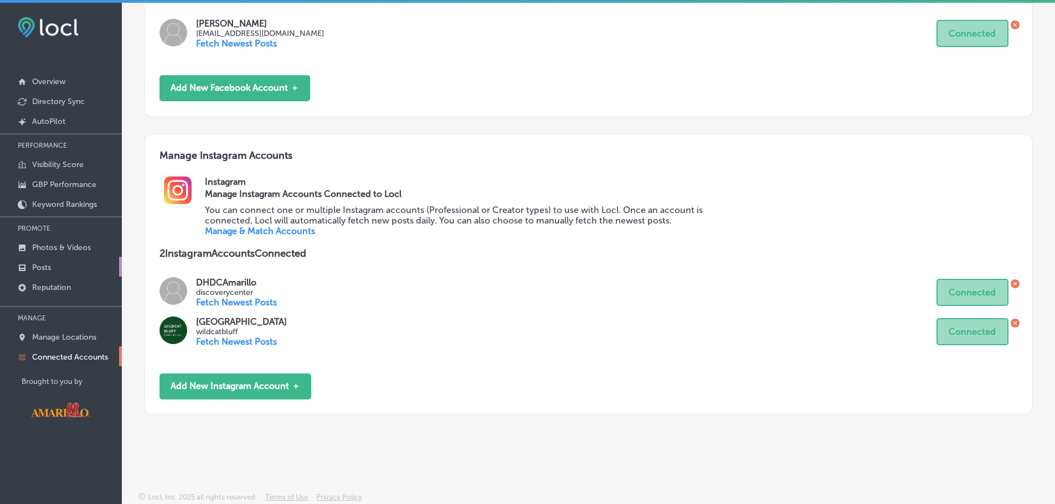
click at [56, 265] on link "Posts" at bounding box center [61, 267] width 122 height 20
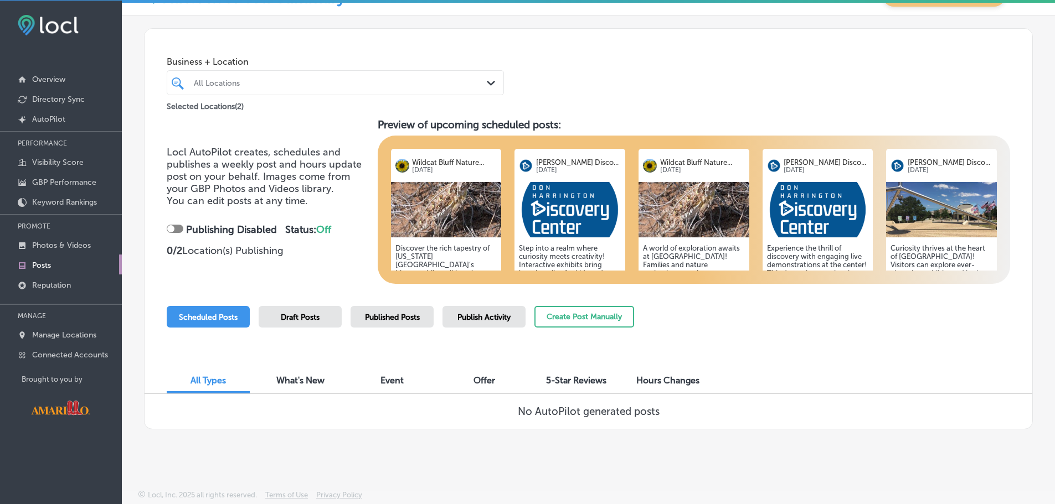
scroll to position [3, 0]
click at [384, 314] on span "Published Posts" at bounding box center [392, 316] width 55 height 9
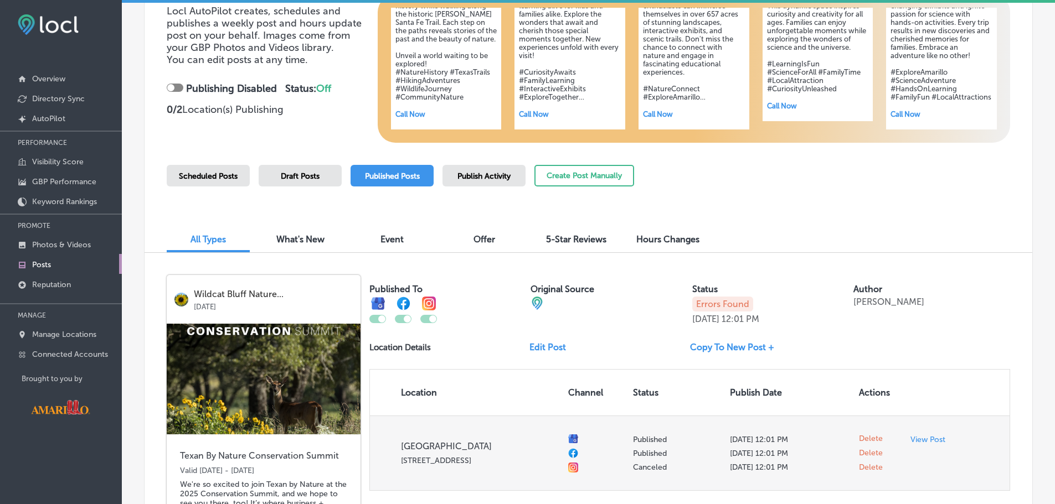
scroll to position [361, 0]
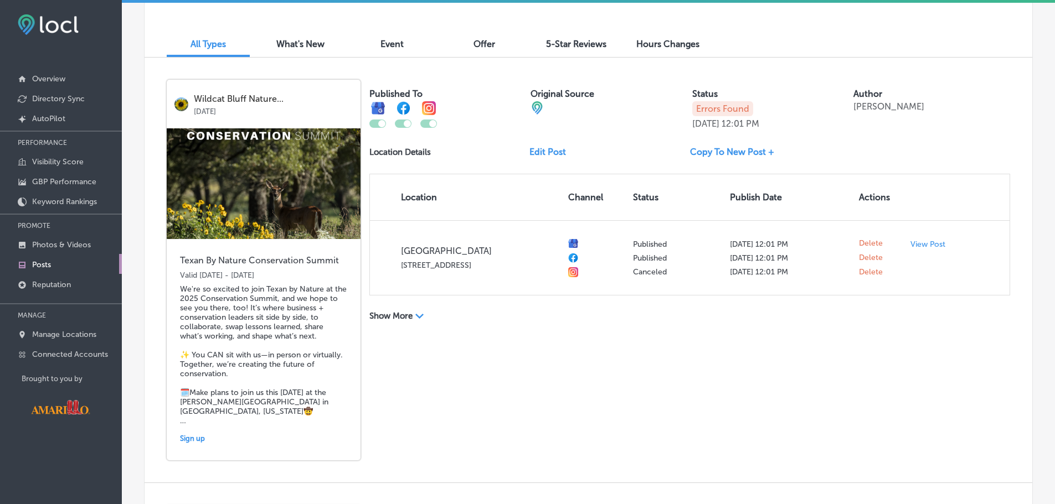
click at [750, 154] on link "Copy To New Post +" at bounding box center [736, 152] width 93 height 11
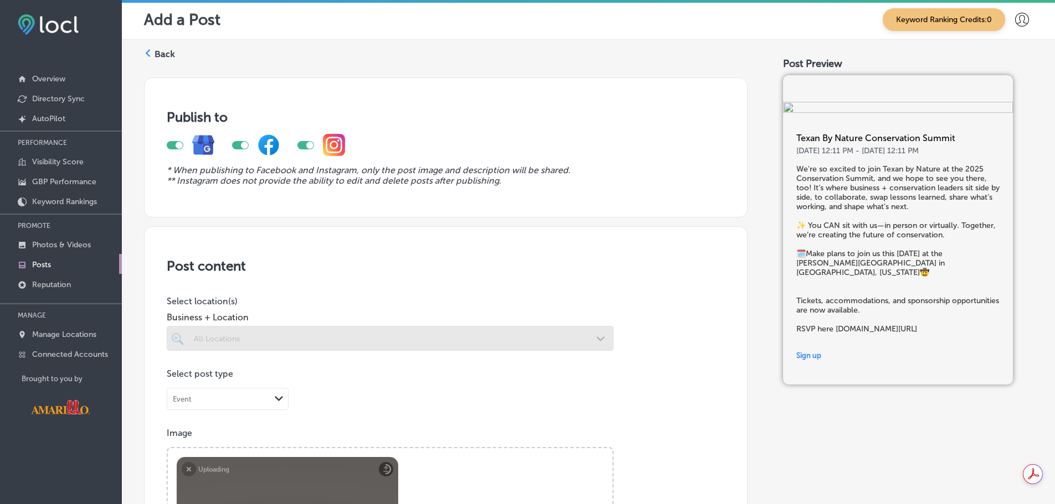
click at [237, 146] on div at bounding box center [240, 145] width 17 height 8
checkbox input "false"
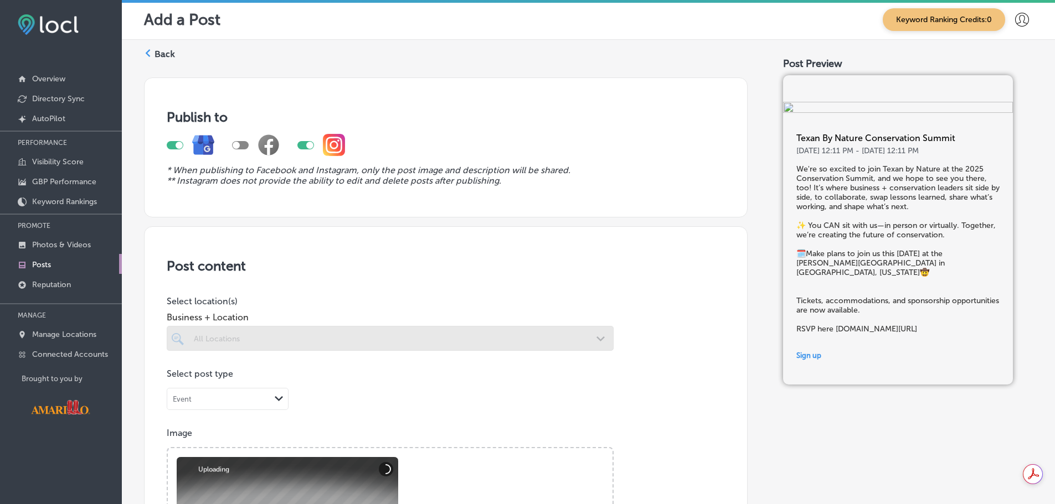
click at [175, 146] on div at bounding box center [175, 145] width 17 height 8
checkbox input "false"
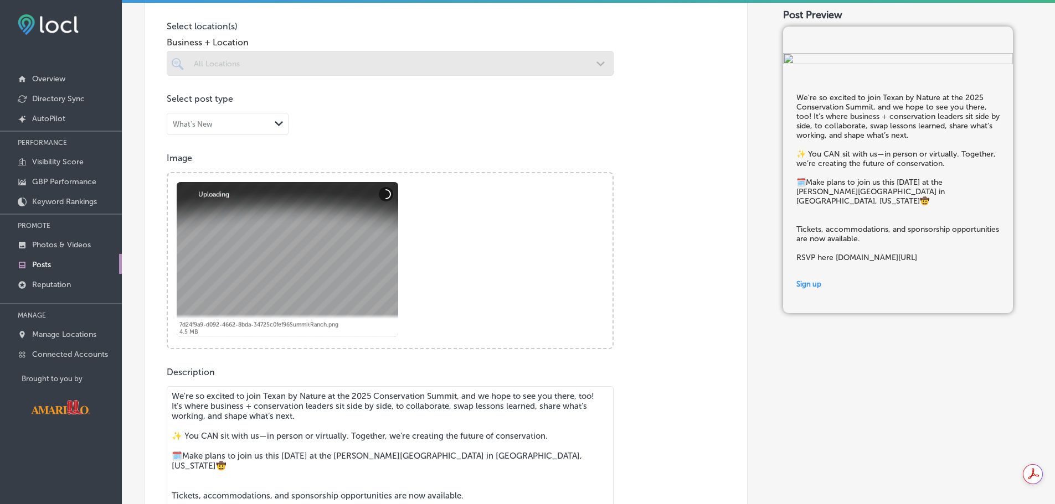
scroll to position [277, 0]
click at [581, 57] on div at bounding box center [390, 61] width 447 height 25
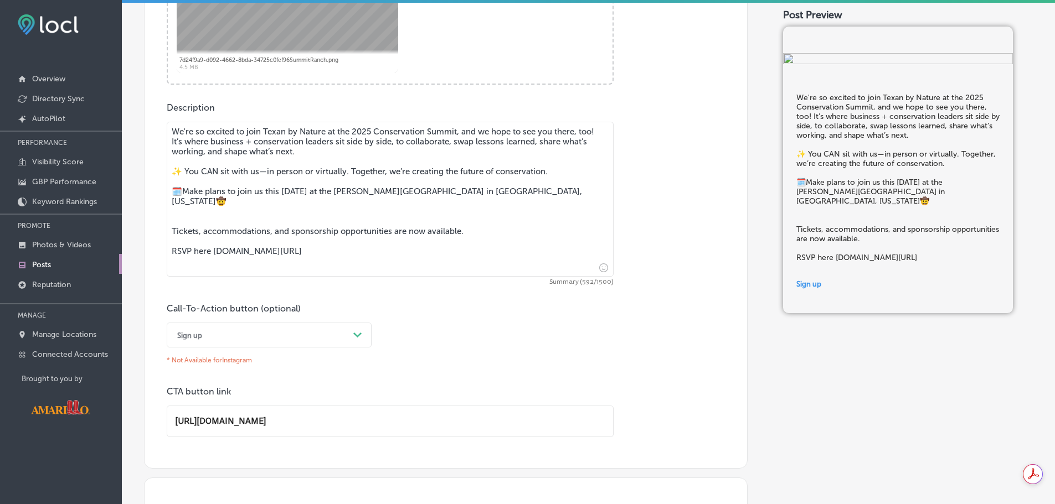
scroll to position [554, 0]
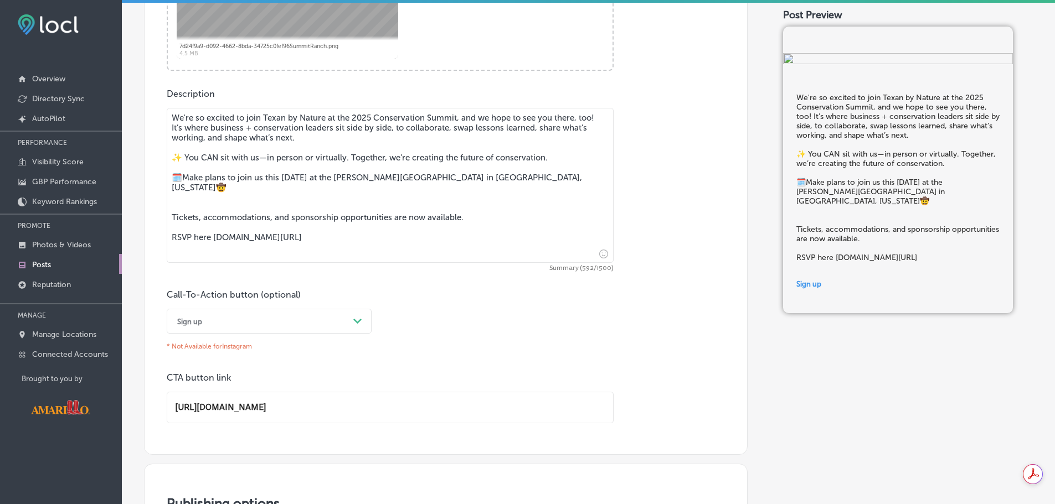
click at [435, 394] on input "[URL][DOMAIN_NAME]" at bounding box center [390, 407] width 446 height 30
click at [422, 236] on textarea "We're so excited to join Texan by Nature at the 2025 Conservation Summit, and w…" at bounding box center [390, 185] width 447 height 155
drag, startPoint x: 427, startPoint y: 229, endPoint x: 282, endPoint y: 239, distance: 144.8
click at [282, 239] on textarea "We're so excited to join Texan by Nature at the 2025 Conservation Summit, and w…" at bounding box center [390, 185] width 447 height 155
click at [203, 229] on textarea "We're so excited to join Texan by Nature at the 2025 Conservation Summit, and w…" at bounding box center [390, 185] width 447 height 155
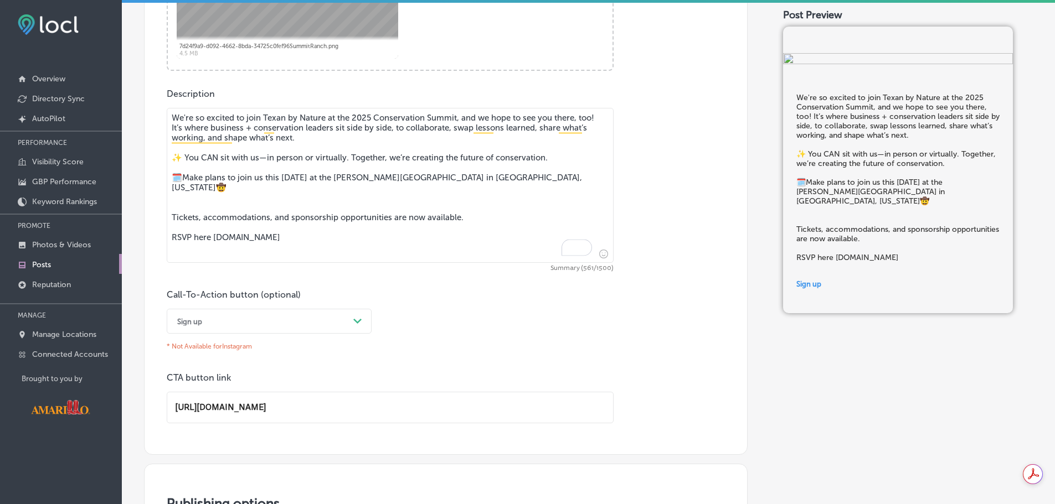
click at [203, 229] on textarea "We're so excited to join Texan by Nature at the 2025 Conservation Summit, and w…" at bounding box center [390, 185] width 447 height 155
click at [320, 230] on textarea "We're so excited to join Texan by Nature at the 2025 Conservation Summit, and w…" at bounding box center [390, 185] width 447 height 155
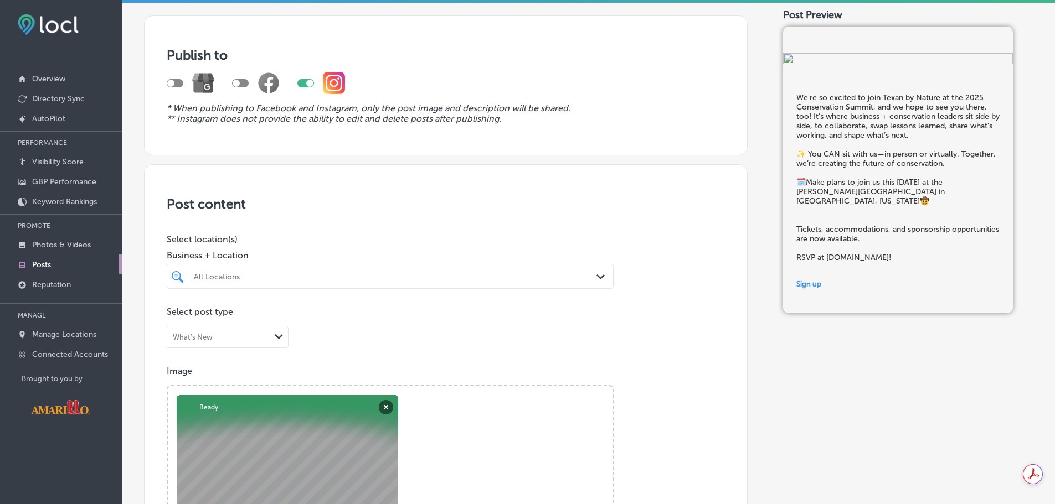
scroll to position [166, 0]
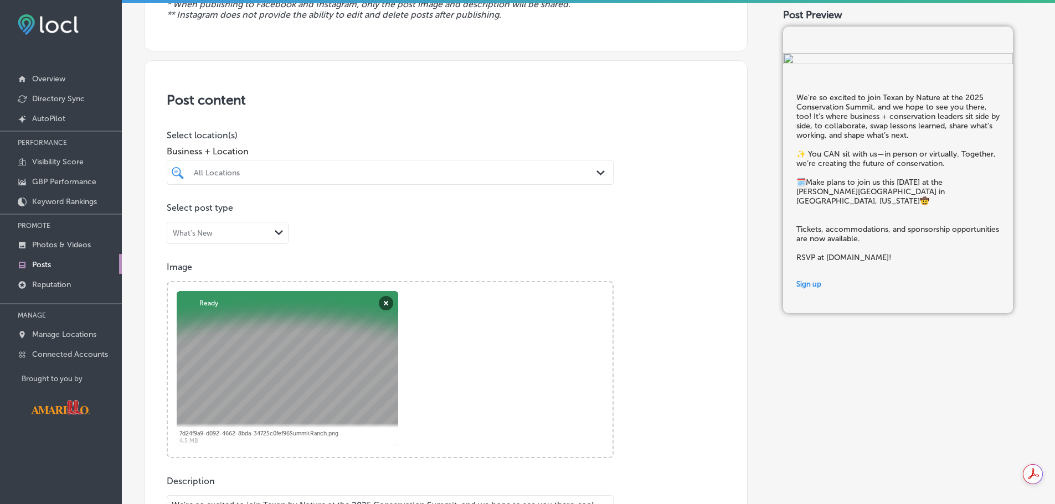
type textarea "We're so excited to join Texan by Nature at the 2025 Conservation Summit, and w…"
click at [382, 160] on div "All Locations Path Created with Sketch." at bounding box center [390, 172] width 447 height 25
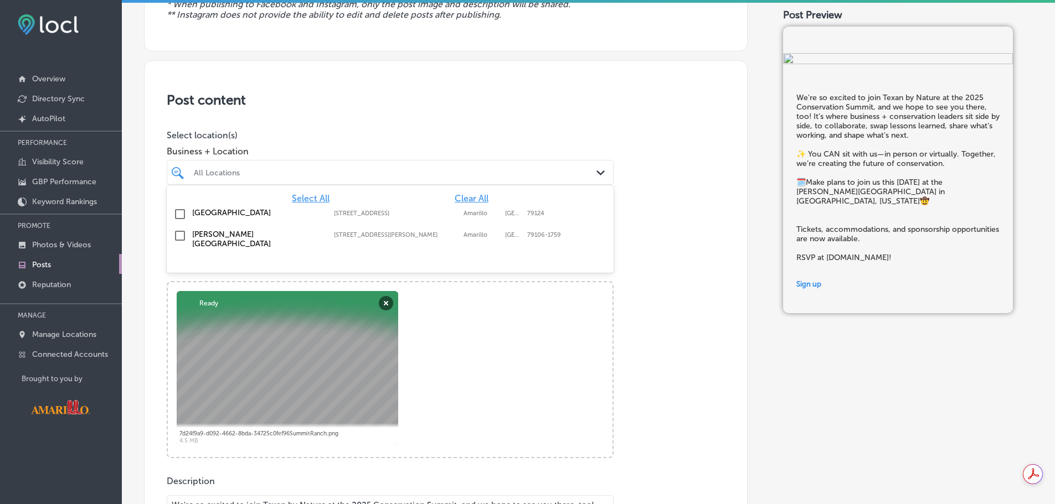
click at [260, 209] on label "[GEOGRAPHIC_DATA]" at bounding box center [257, 212] width 131 height 9
click at [460, 108] on div "Post content Select location(s) Business + Location option [STREET_ADDRESS]. op…" at bounding box center [445, 451] width 603 height 782
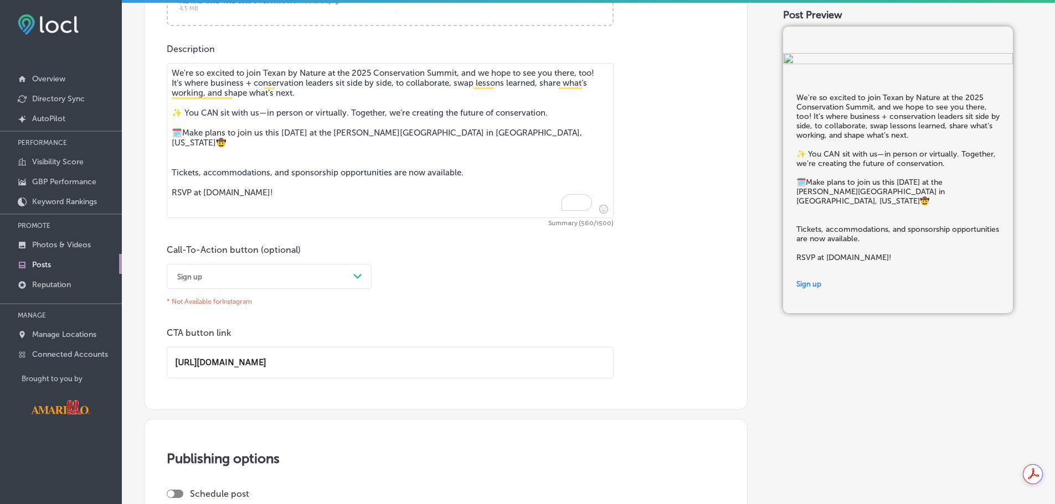
scroll to position [609, 0]
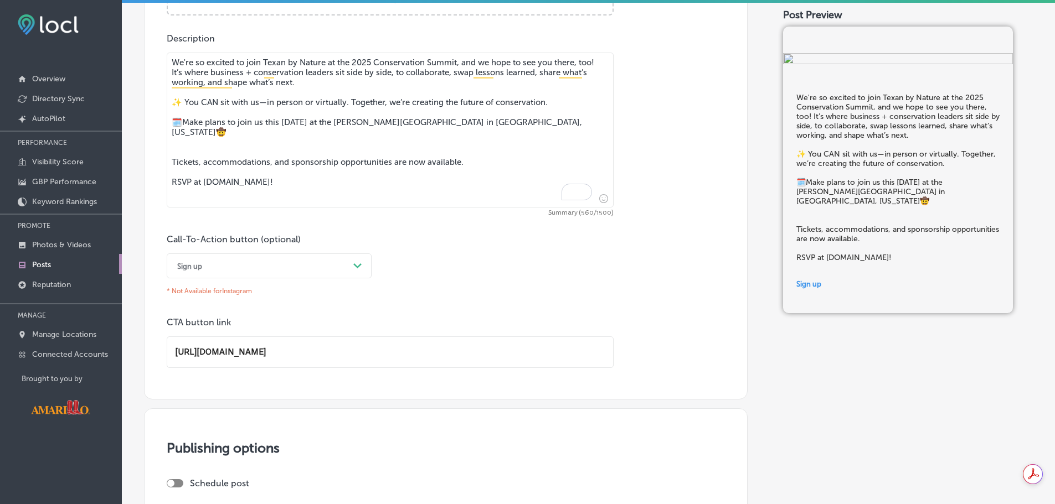
click at [250, 260] on div "Sign up" at bounding box center [260, 265] width 177 height 17
click at [236, 291] on div "Choose a Button Text" at bounding box center [269, 290] width 205 height 19
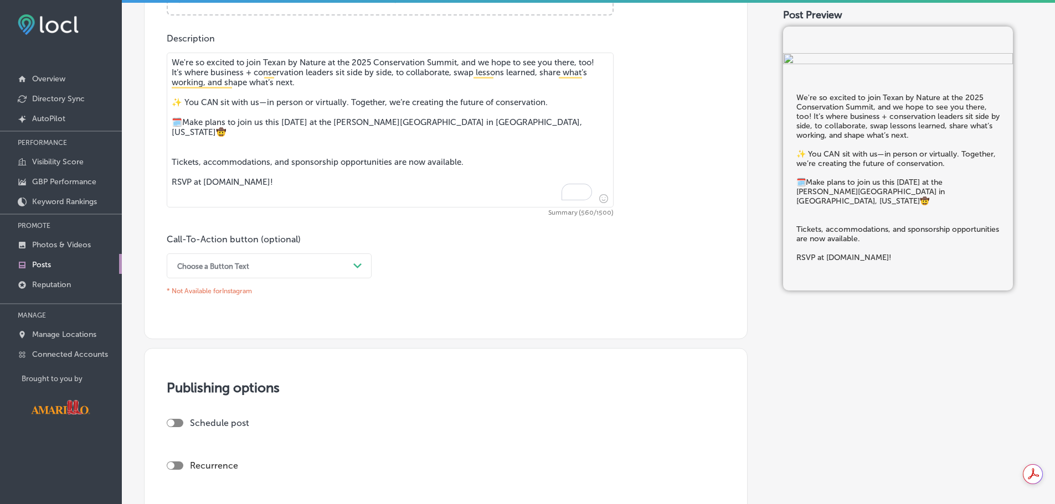
click at [504, 240] on div "Call-To-Action button (optional) Choose a Button Text Path Created with Sketch.…" at bounding box center [446, 266] width 558 height 65
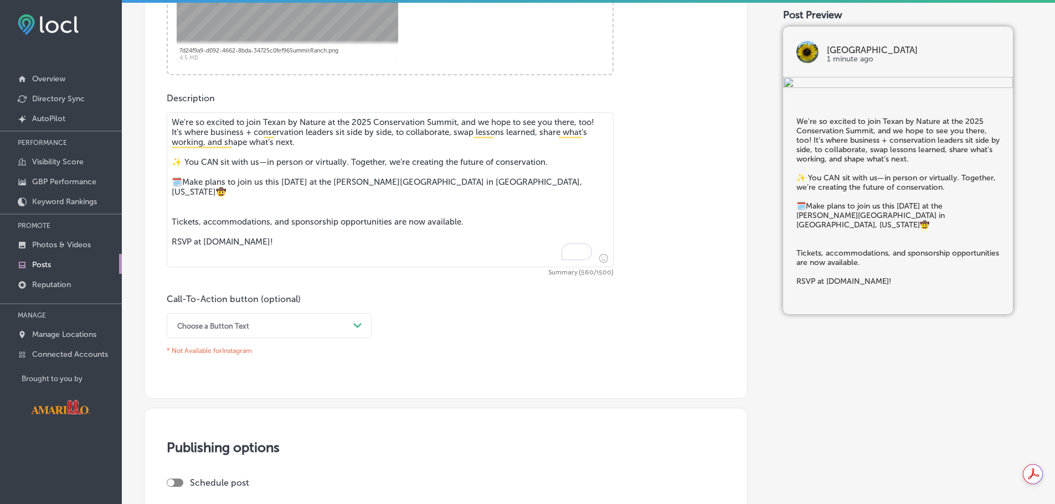
scroll to position [775, 0]
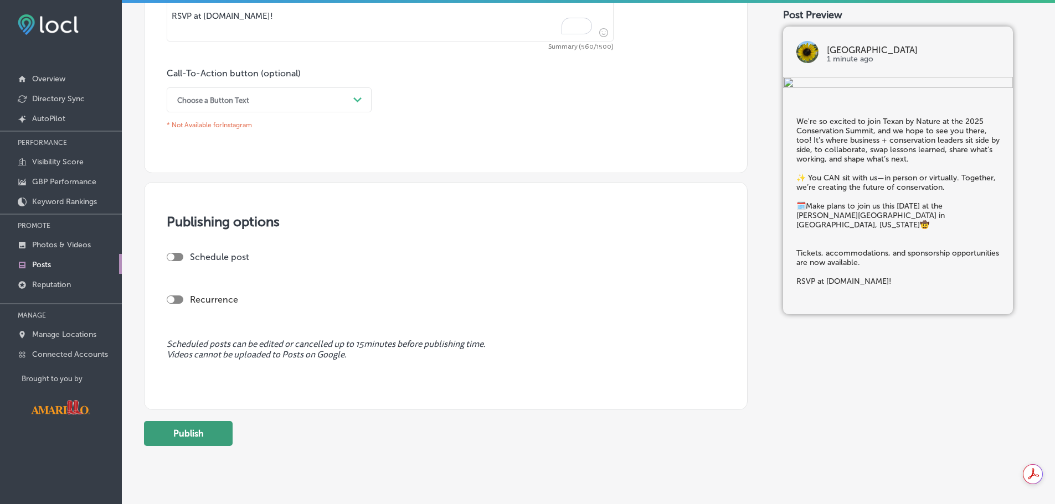
click at [204, 434] on button "Publish" at bounding box center [188, 433] width 89 height 25
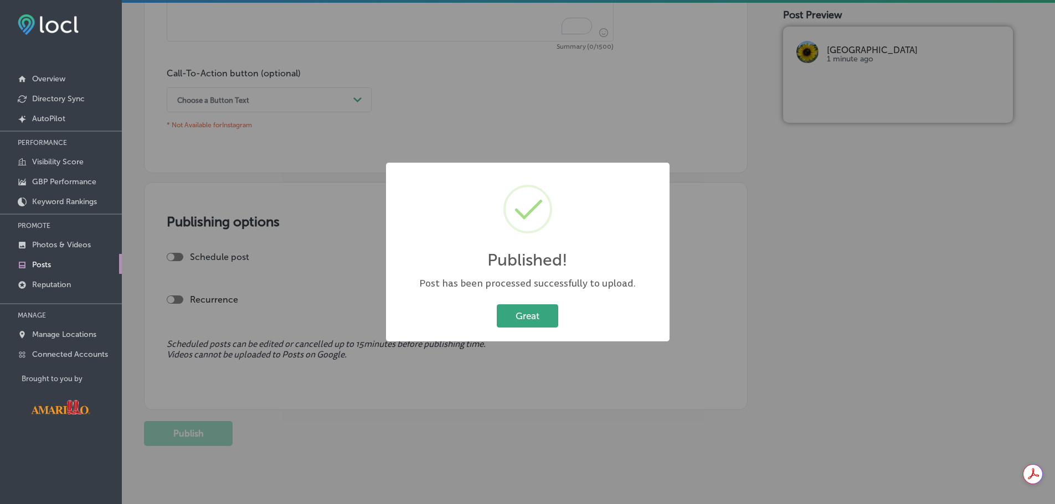
click at [537, 315] on button "Great" at bounding box center [527, 315] width 61 height 23
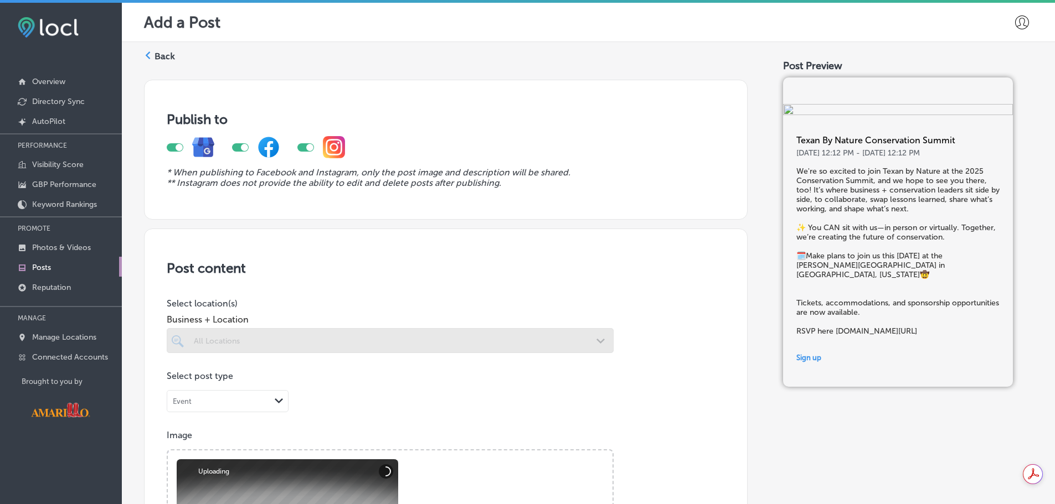
click at [158, 59] on label "Back" at bounding box center [164, 56] width 20 height 12
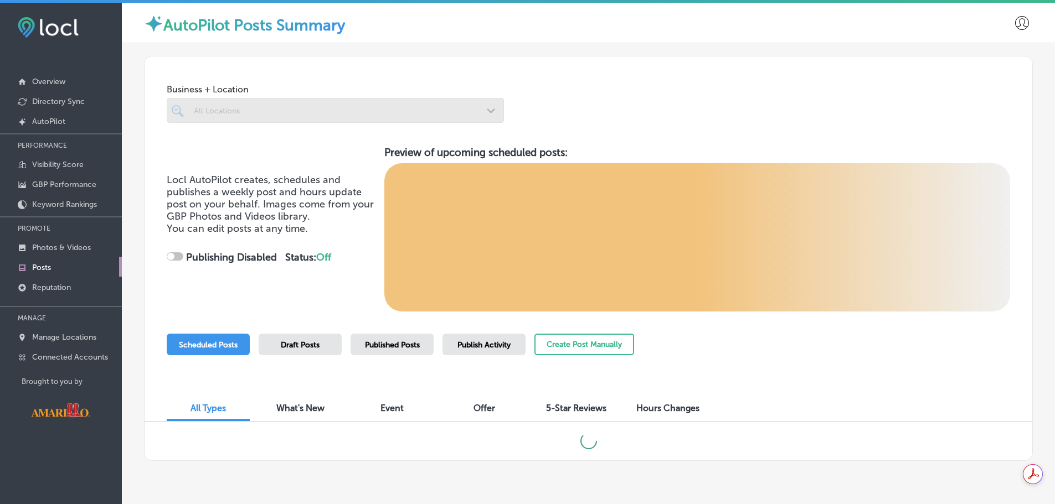
click at [390, 352] on div "Published Posts" at bounding box center [391, 345] width 83 height 22
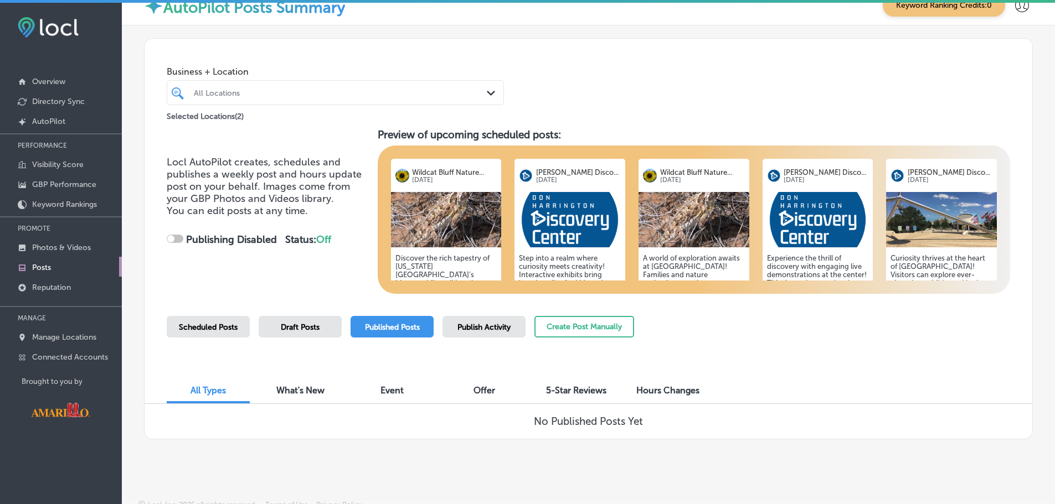
scroll to position [25, 0]
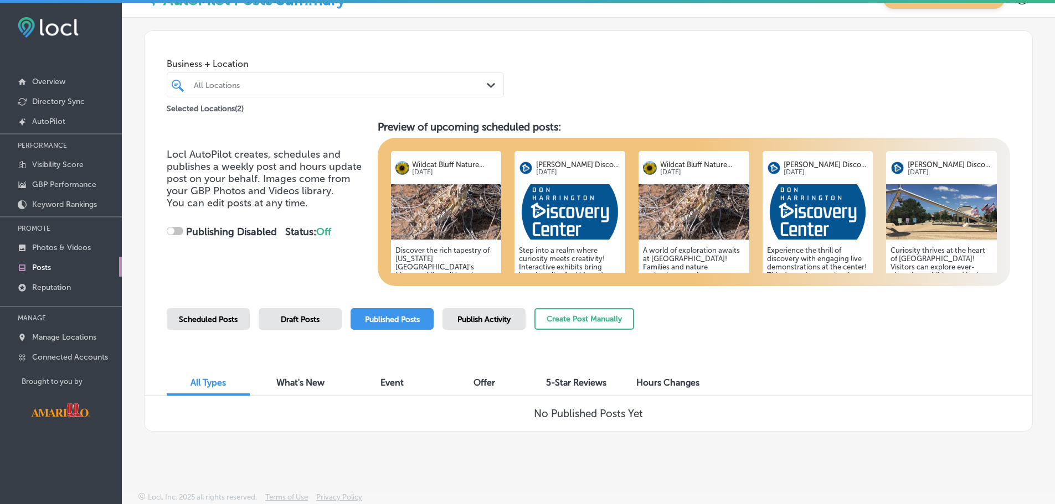
click at [392, 318] on span "Published Posts" at bounding box center [392, 319] width 55 height 9
click at [415, 319] on span "Published Posts" at bounding box center [392, 319] width 55 height 9
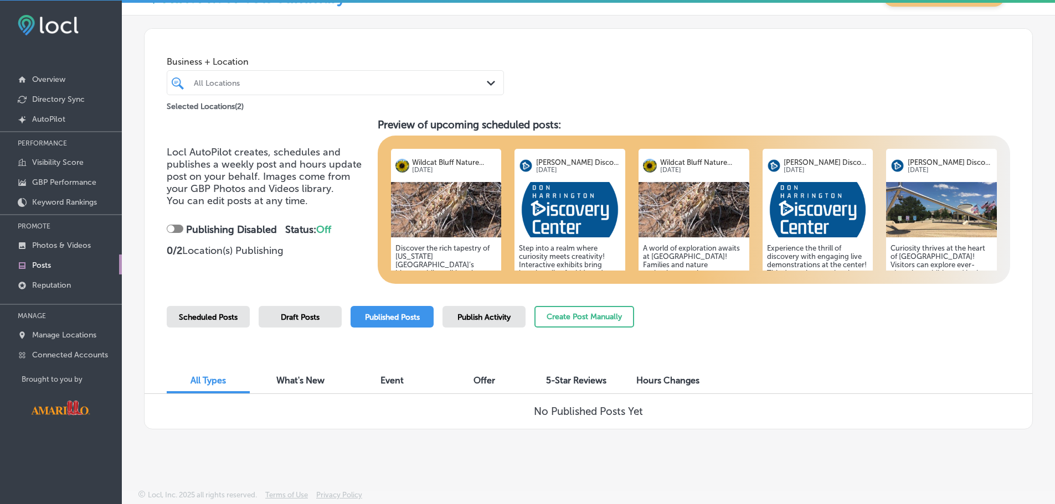
scroll to position [3, 0]
click at [299, 381] on span "What's New" at bounding box center [300, 380] width 48 height 11
click at [216, 376] on span "All Types" at bounding box center [207, 380] width 35 height 11
click at [37, 260] on p "Posts" at bounding box center [41, 264] width 19 height 9
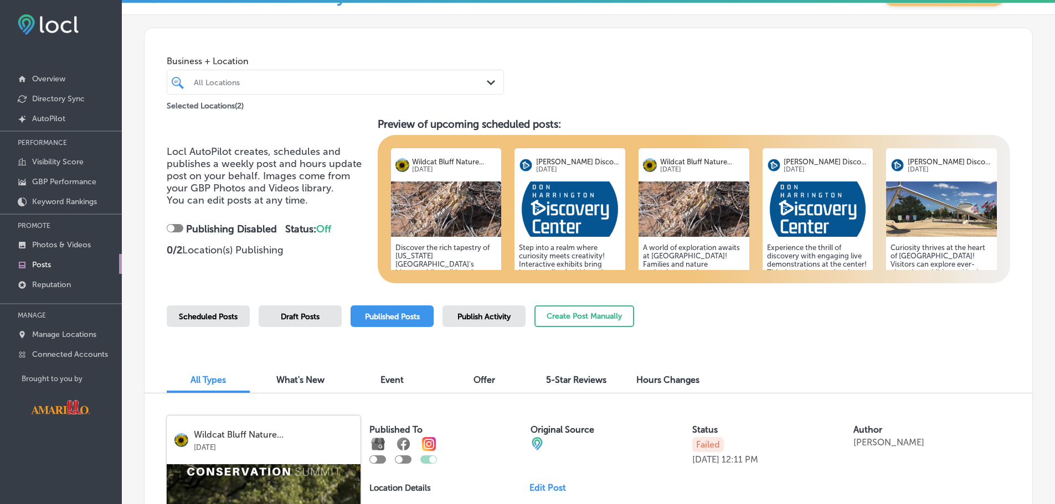
scroll to position [247, 0]
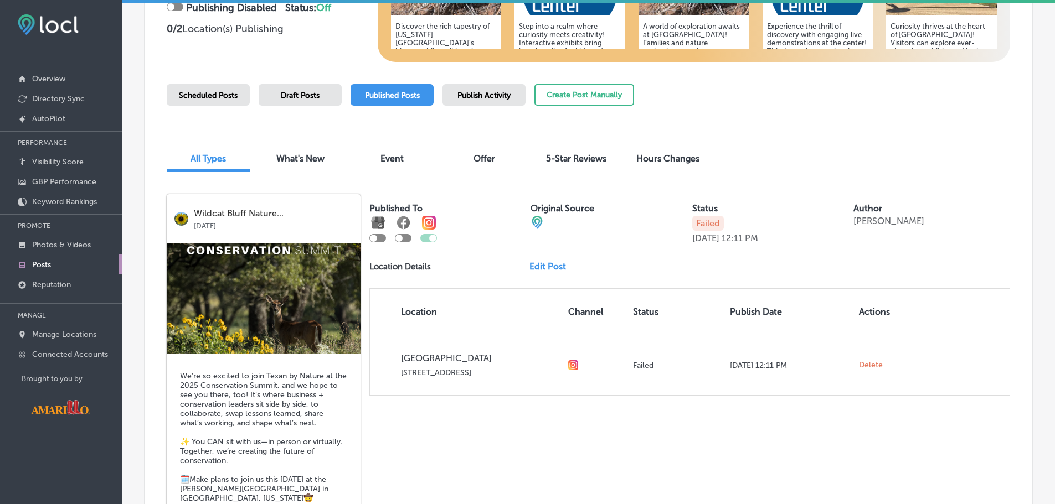
click at [696, 205] on label "Status" at bounding box center [704, 208] width 25 height 11
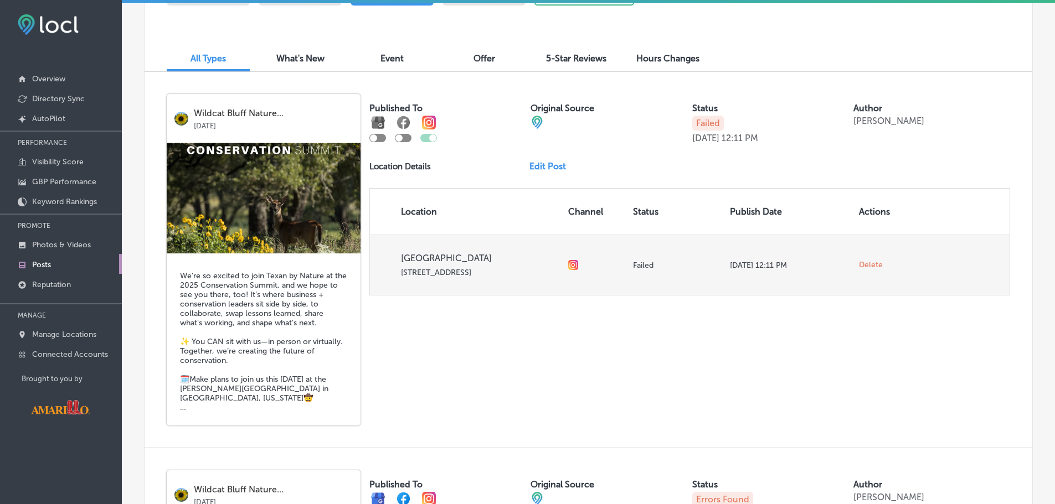
scroll to position [302, 0]
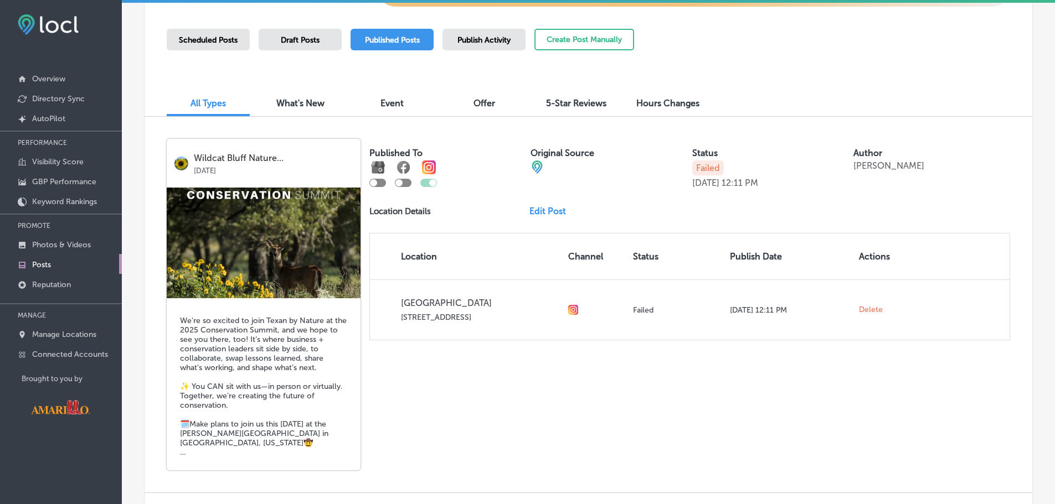
click at [540, 210] on link "Edit Post" at bounding box center [551, 211] width 45 height 11
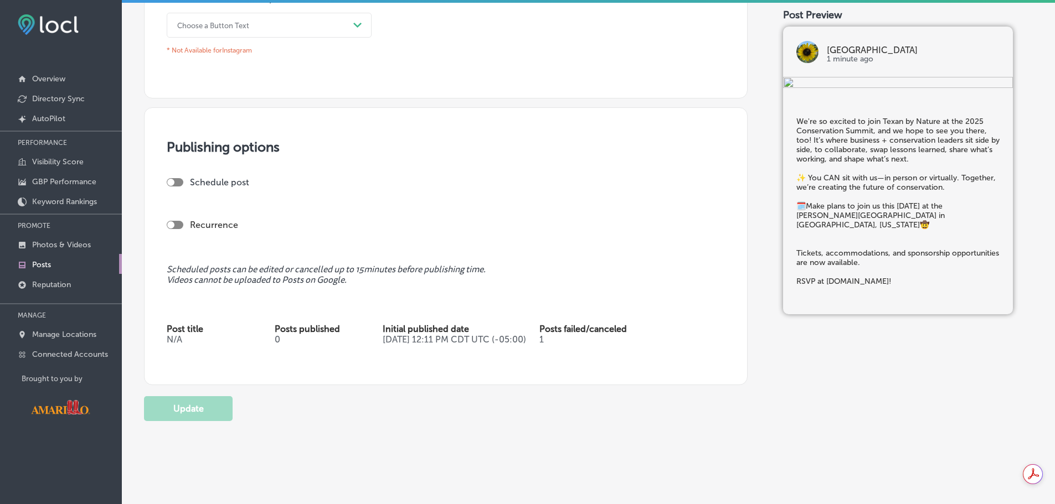
scroll to position [873, 0]
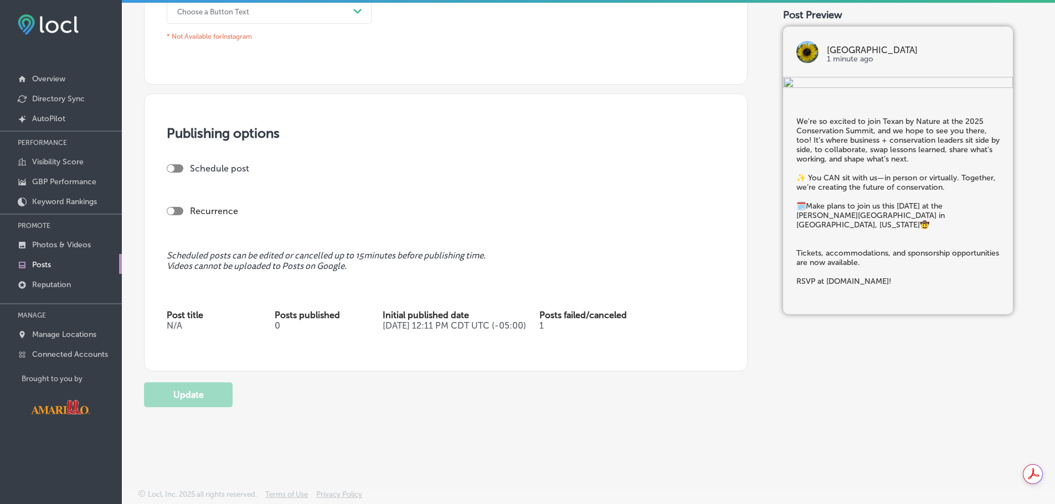
click at [539, 322] on p "Initial published date Oct 13, 2025 12:11 PM CDT UTC (-05:00)" at bounding box center [461, 325] width 157 height 30
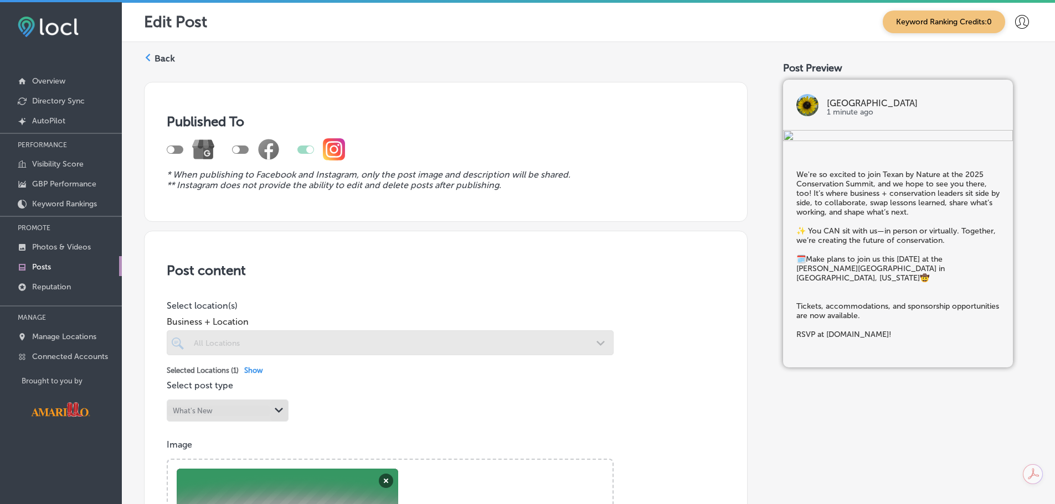
scroll to position [0, 0]
click at [161, 51] on div "Back" at bounding box center [159, 62] width 31 height 23
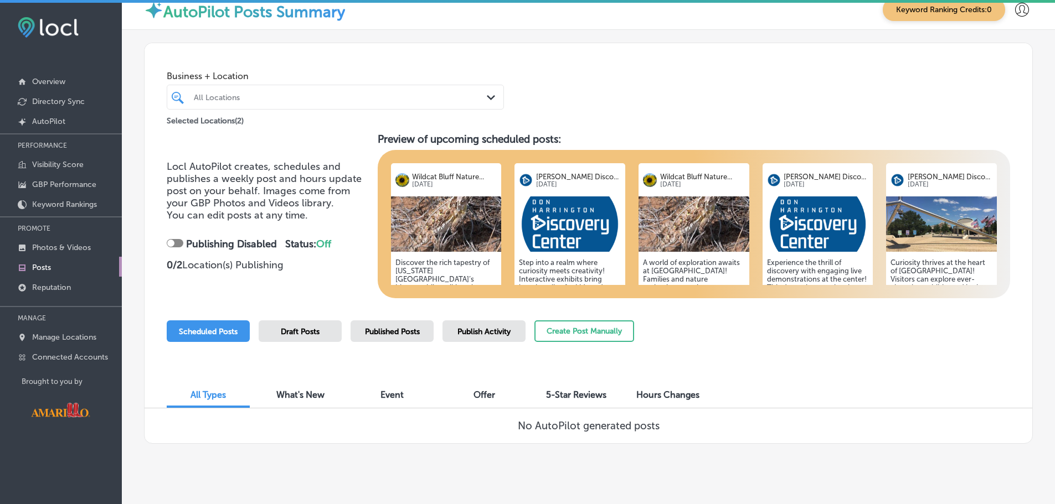
scroll to position [25, 0]
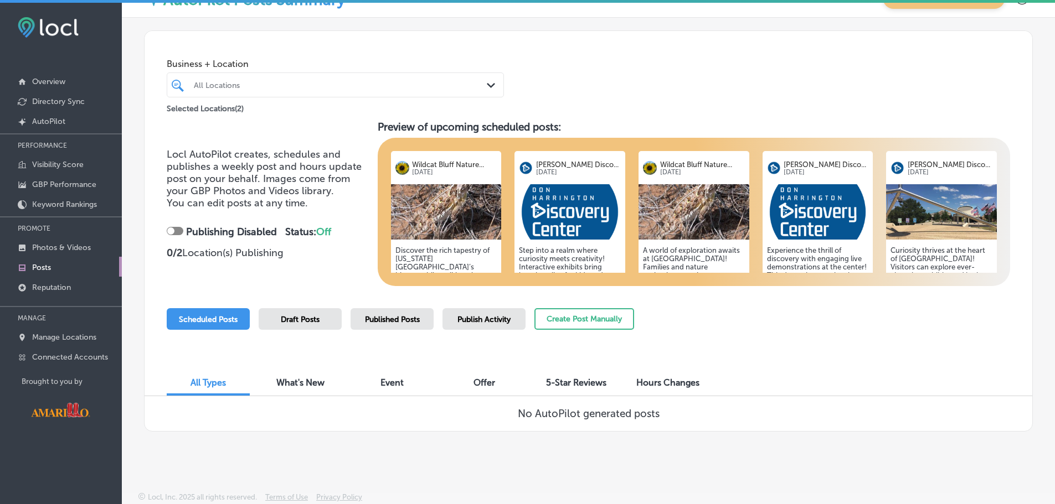
click at [379, 319] on span "Published Posts" at bounding box center [392, 319] width 55 height 9
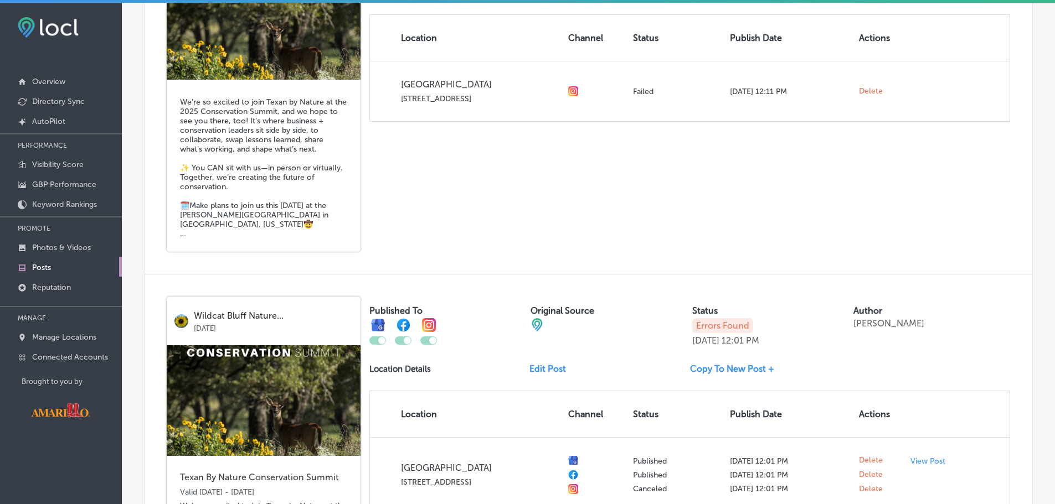
scroll to position [413, 0]
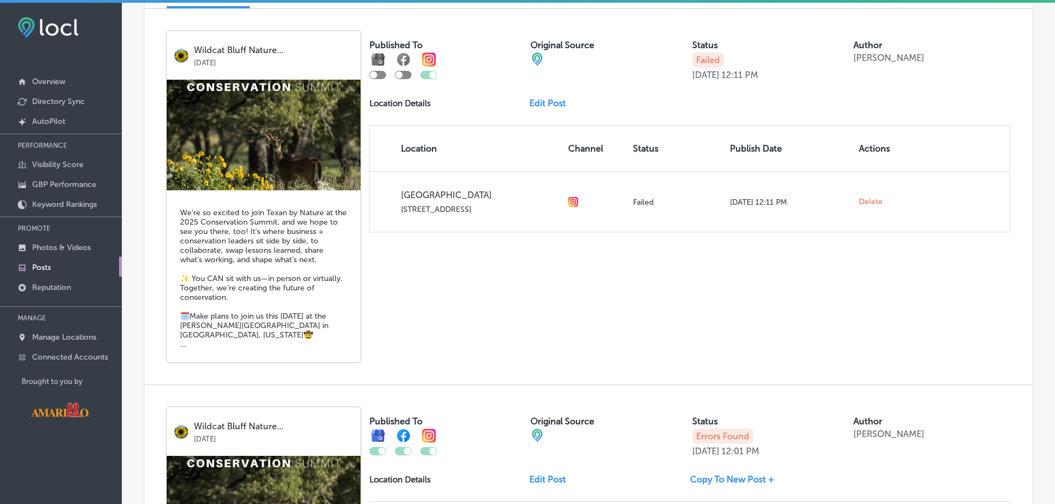
click at [183, 344] on h5 "We're so excited to join Texan by Nature at the 2025 Conservation Summit, and w…" at bounding box center [263, 278] width 167 height 141
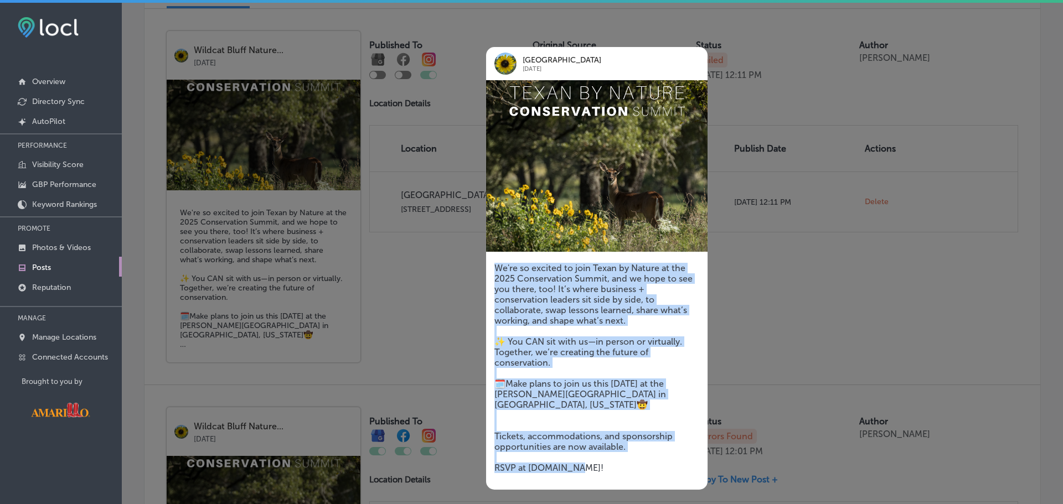
drag, startPoint x: 553, startPoint y: 448, endPoint x: 494, endPoint y: 267, distance: 190.3
click at [494, 267] on h5 "We're so excited to join Texan by Nature at the 2025 Conservation Summit, and w…" at bounding box center [596, 368] width 205 height 210
copy h5 "We're so excited to join Texan by Nature at the 2025 Conservation Summit, and w…"
drag, startPoint x: 818, startPoint y: 143, endPoint x: 817, endPoint y: 131, distance: 11.7
click at [818, 141] on div at bounding box center [531, 252] width 1063 height 504
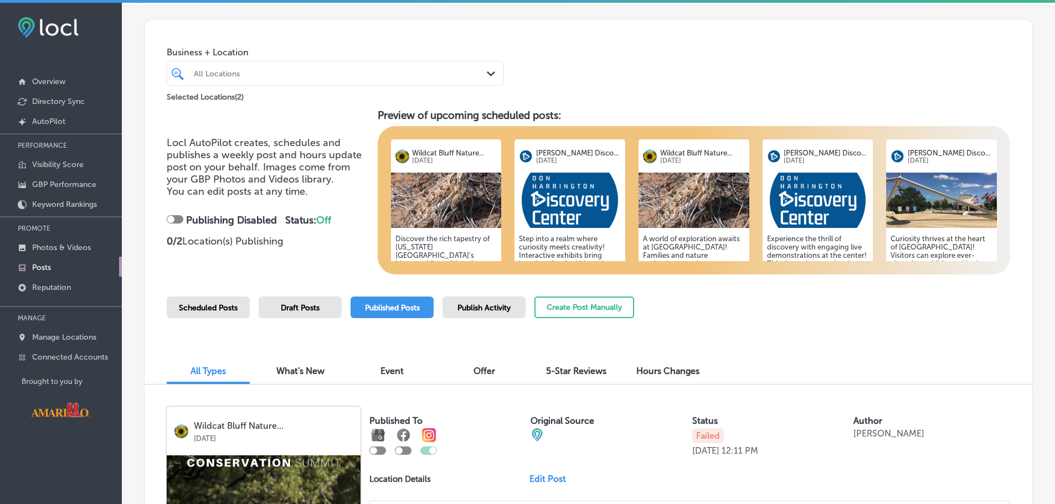
scroll to position [0, 0]
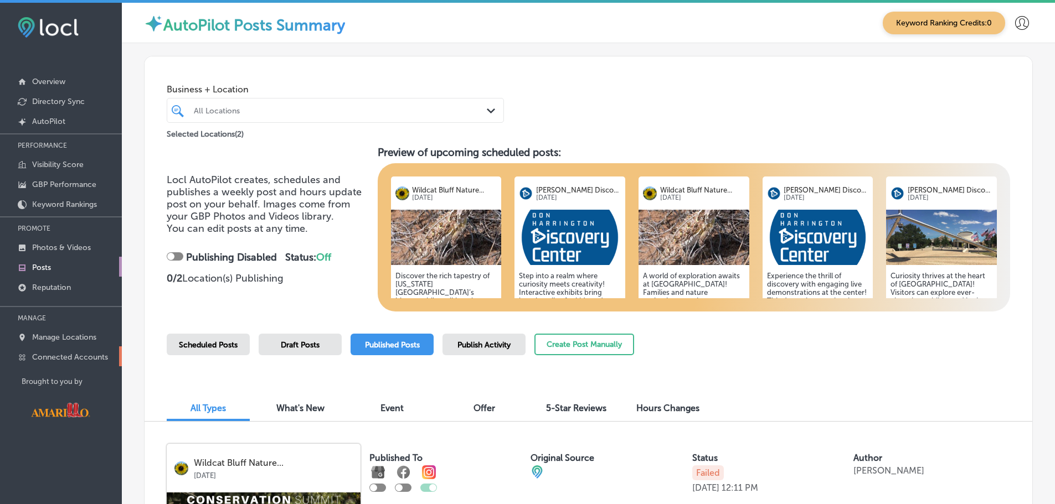
click at [53, 353] on p "Connected Accounts" at bounding box center [70, 357] width 76 height 9
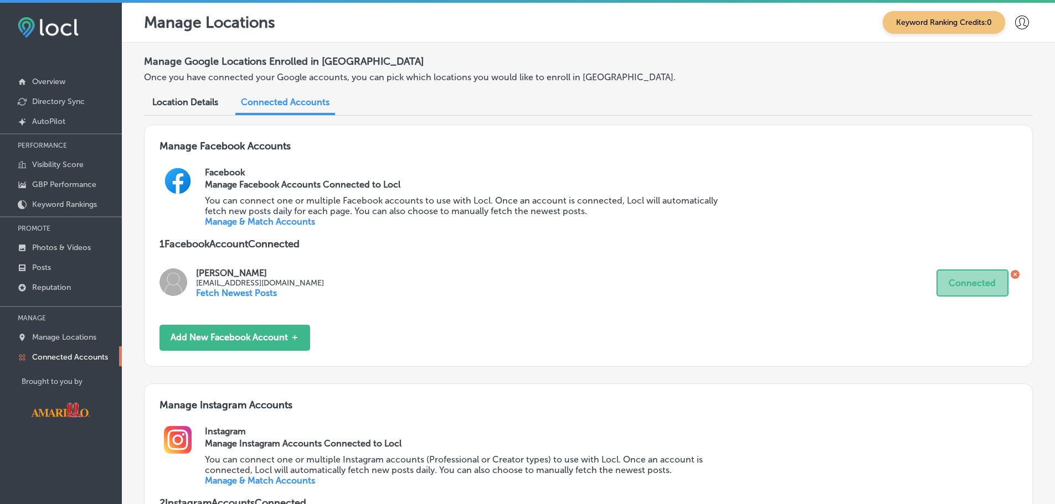
click at [191, 106] on span "Location Details" at bounding box center [185, 102] width 66 height 11
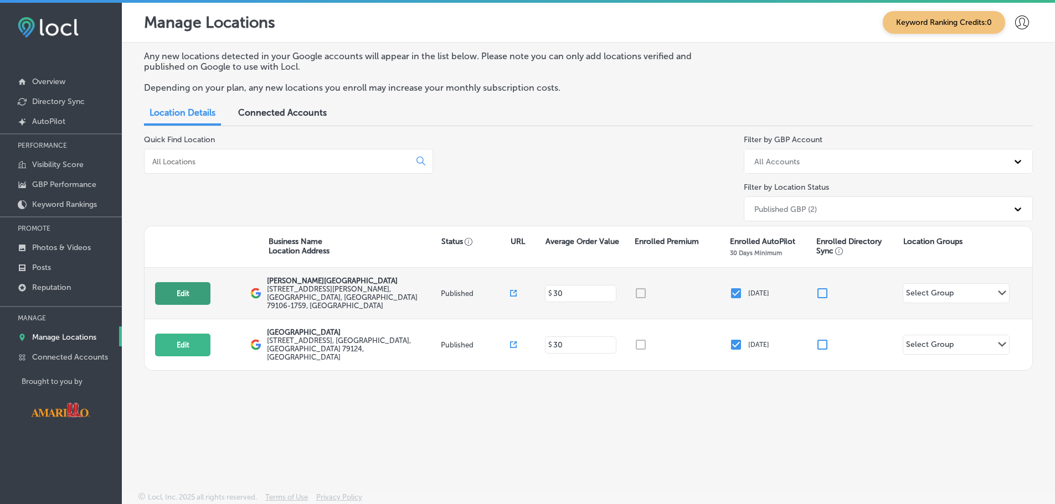
click at [205, 285] on button "Edit" at bounding box center [182, 293] width 55 height 23
select select "US"
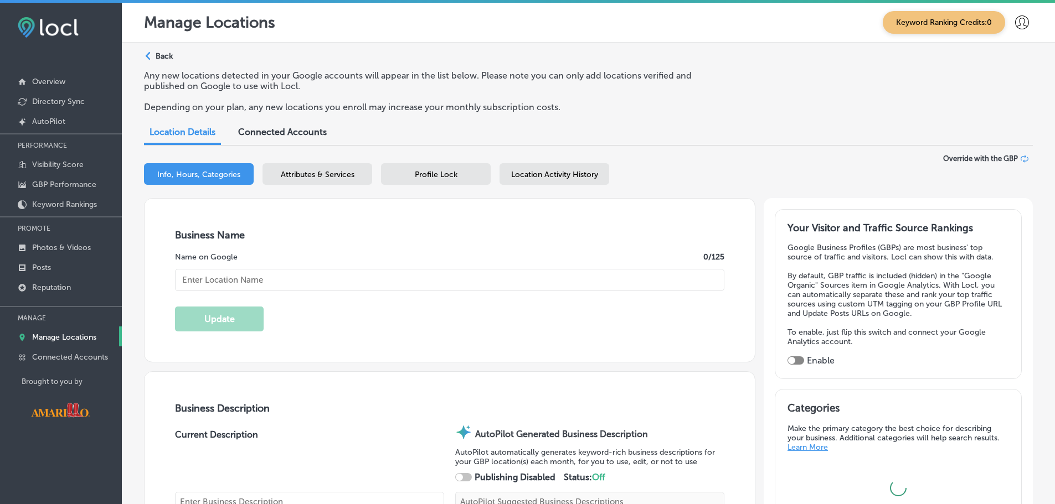
type textarea "Discover a world of wonder at Don Harrington Discovery Center, where science co…"
type textarea "Ignite curiosity at Don Harrington Discovery Center, where hands-on science exh…"
type input "[STREET_ADDRESS][PERSON_NAME]"
type input "Amarillo"
type input "79106-1759"
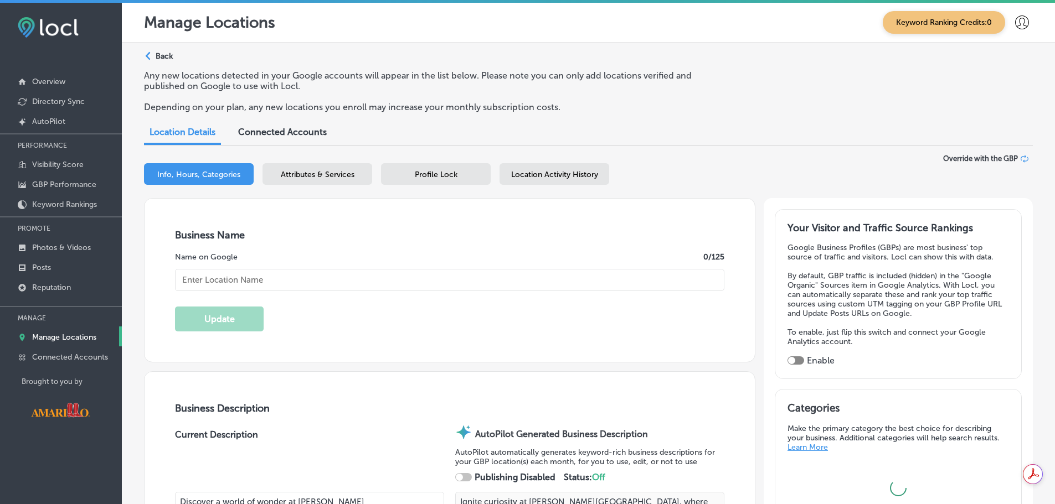
type input "US"
type input "https://discoverycenteramarillo.org/"
checkbox input "true"
type input "[PERSON_NAME][GEOGRAPHIC_DATA]"
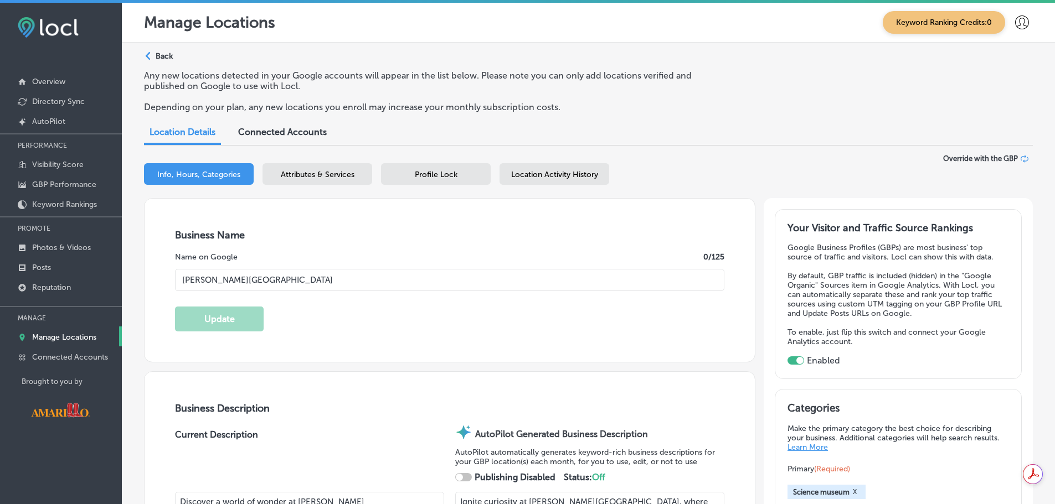
type input "+1 806 355 9547"
click at [277, 129] on span "Connected Accounts" at bounding box center [282, 132] width 89 height 11
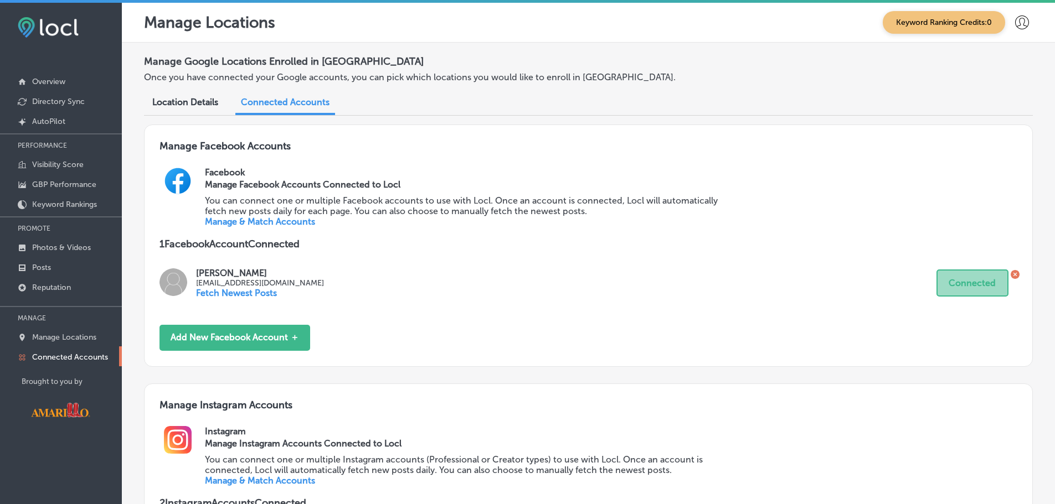
click at [201, 110] on div "Location Details" at bounding box center [185, 103] width 82 height 24
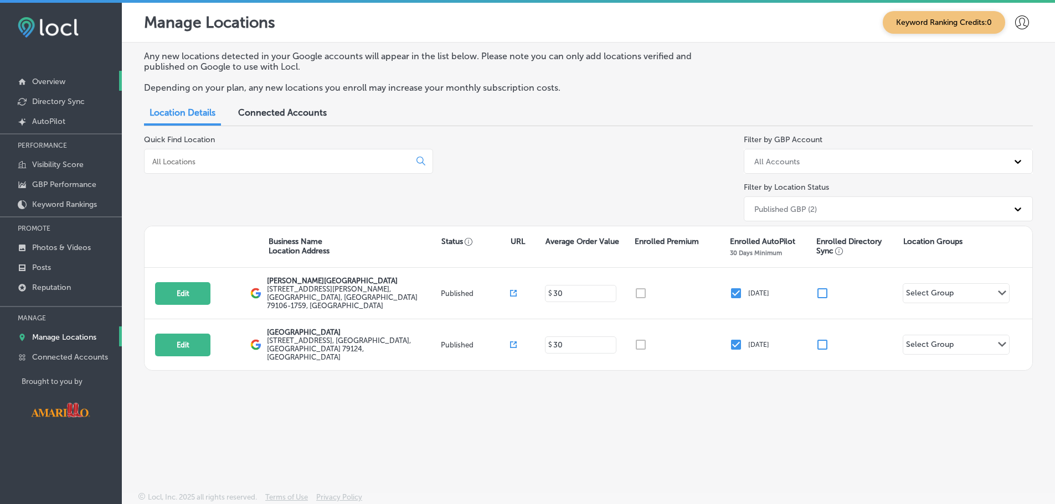
click at [65, 86] on p "Overview" at bounding box center [48, 81] width 33 height 9
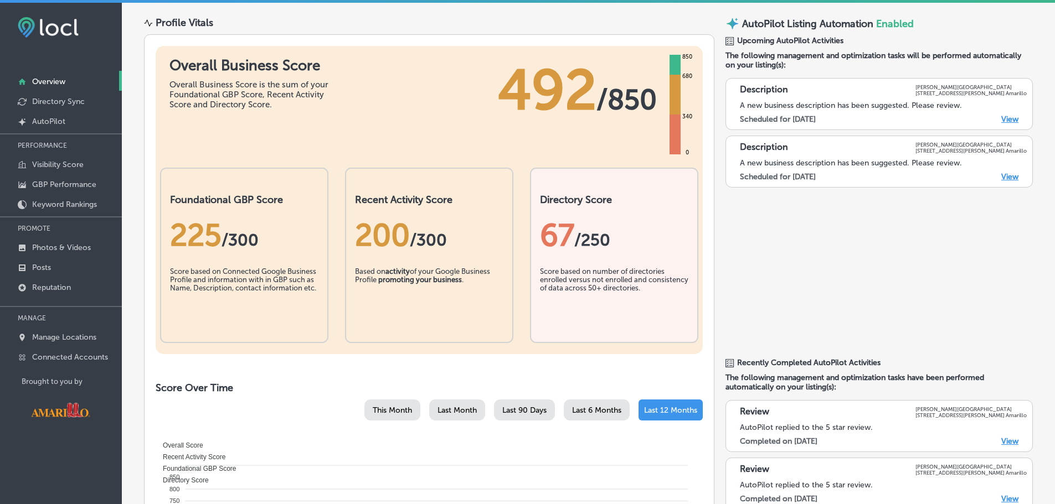
scroll to position [111, 0]
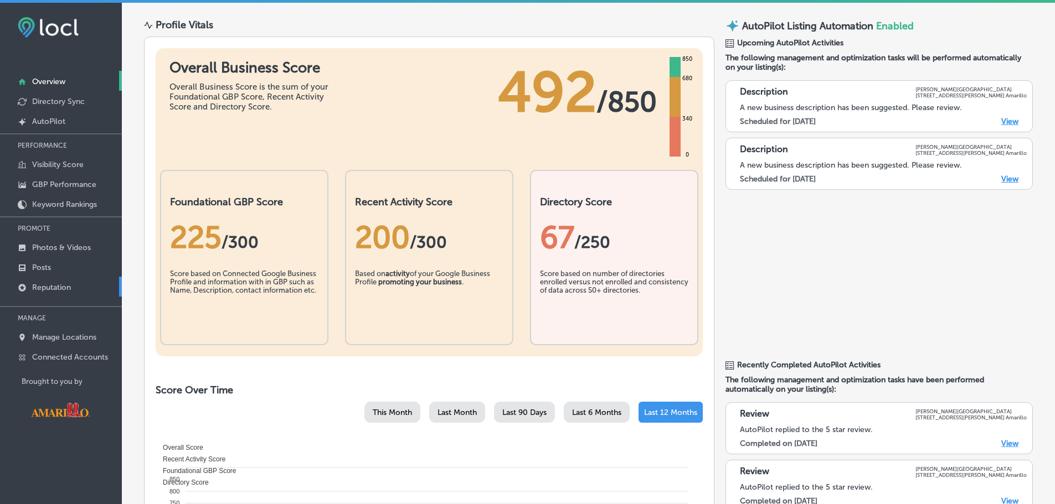
click at [58, 279] on link "Reputation" at bounding box center [61, 287] width 122 height 20
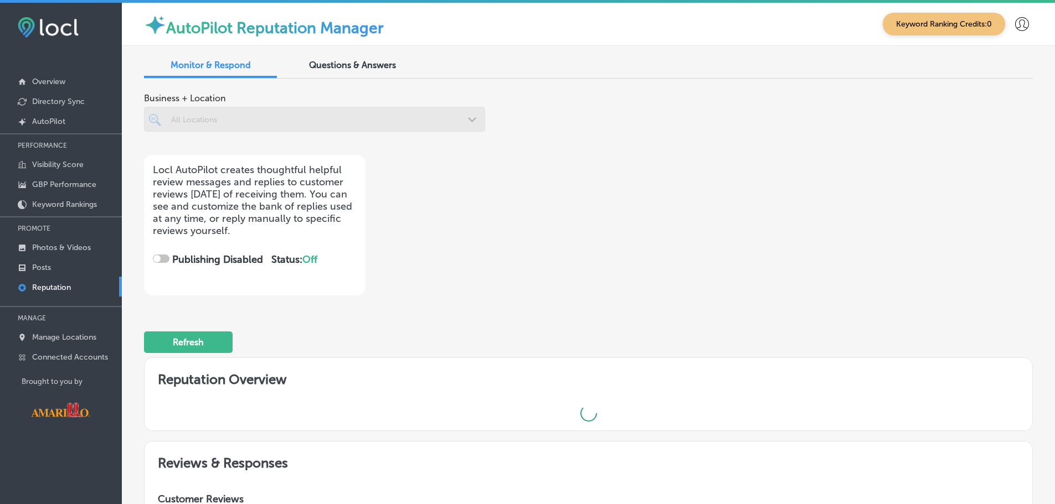
checkbox input "true"
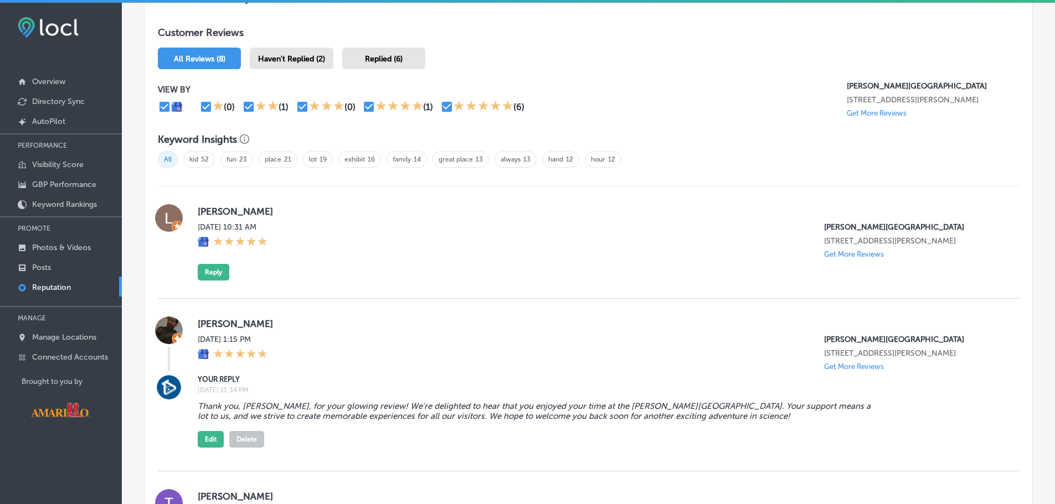
scroll to position [775, 0]
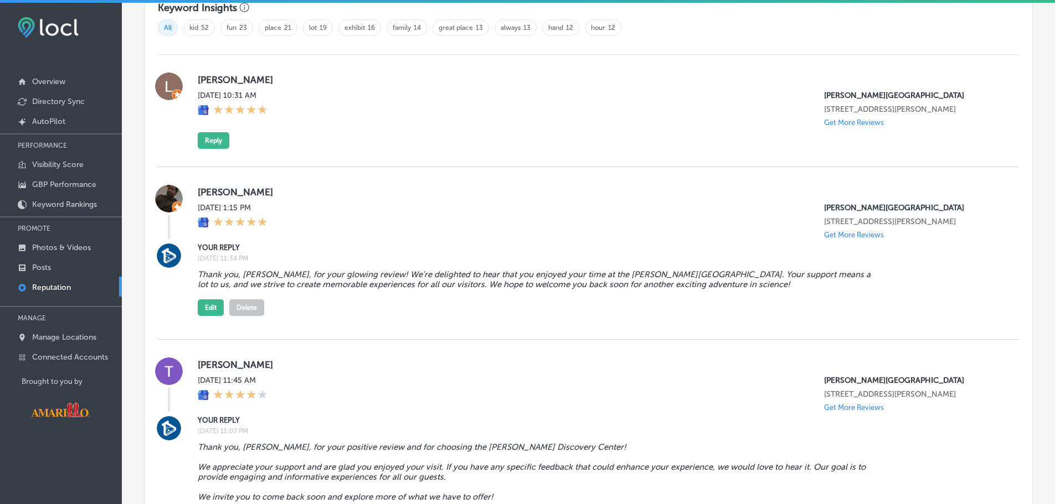
click at [350, 278] on blockquote "Thank you, Robert, for your glowing review! We're delighted to hear that you en…" at bounding box center [540, 280] width 685 height 20
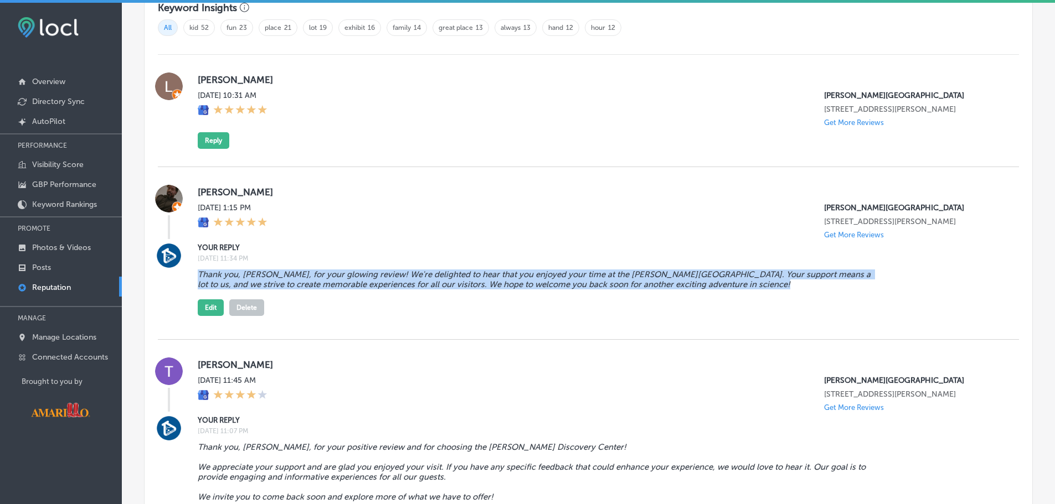
click at [350, 278] on blockquote "Thank you, Robert, for your glowing review! We're delighted to hear that you en…" at bounding box center [540, 280] width 685 height 20
copy blockquote "Thank you, Robert, for your glowing review! We're delighted to hear that you en…"
click at [214, 138] on button "Reply" at bounding box center [214, 140] width 32 height 17
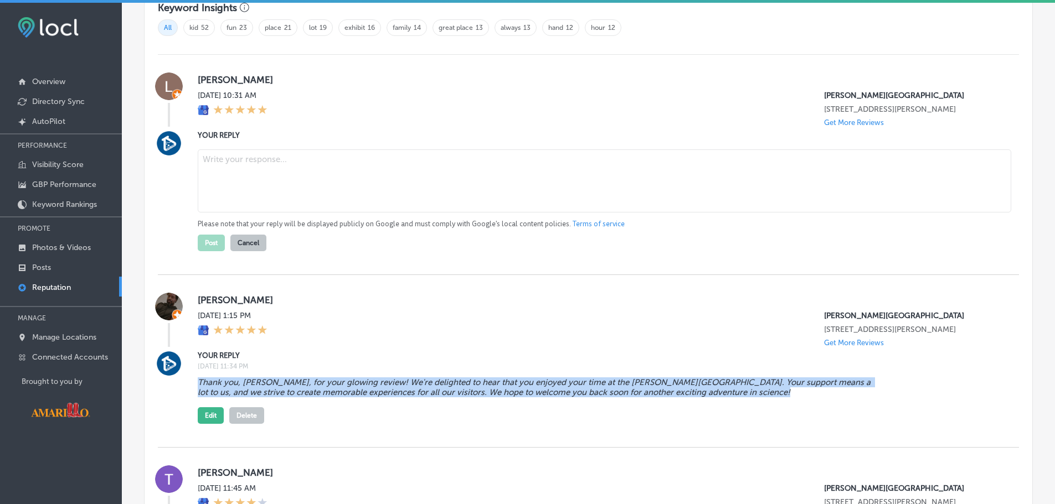
click at [281, 169] on textarea at bounding box center [604, 180] width 813 height 63
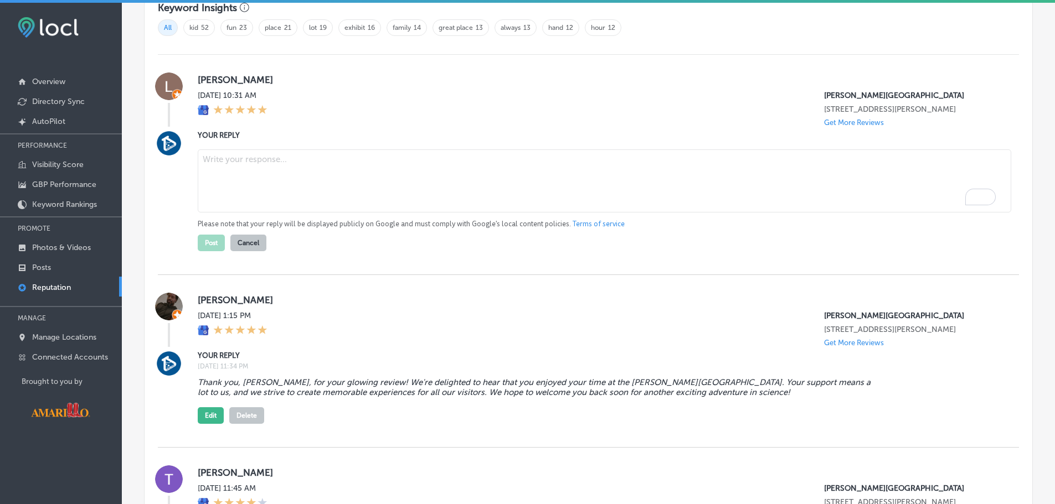
paste textarea "Thank you, Robert, for your glowing review! We're delighted to hear that you en…"
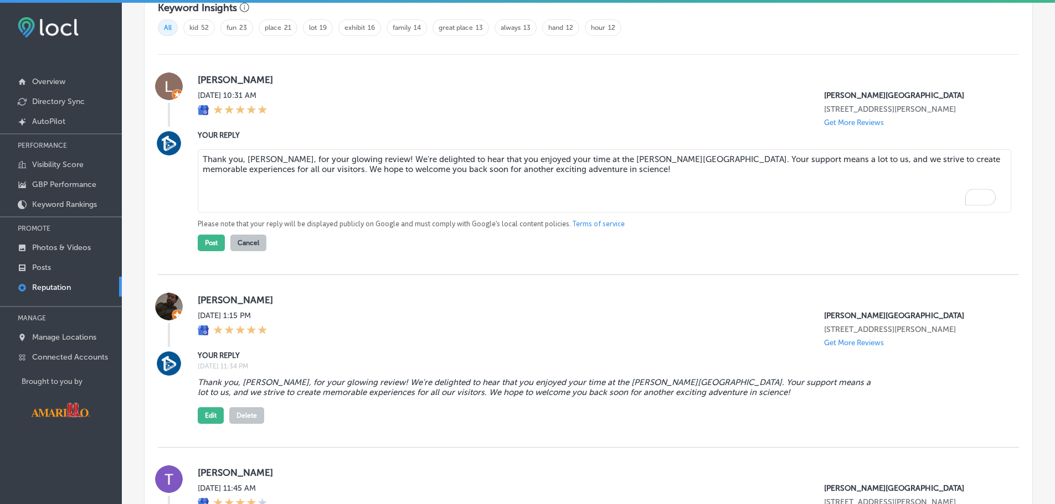
click at [260, 158] on textarea "Thank you, Robert, for your glowing review! We're delighted to hear that you en…" at bounding box center [604, 180] width 813 height 63
click at [318, 159] on textarea "Thank you, Larry, for your glowing review! We're delighted to hear that you enj…" at bounding box center [604, 180] width 813 height 63
click at [386, 164] on textarea "Thank you, Larry, for your kind review! We're delighted to hear that you enjoye…" at bounding box center [604, 180] width 813 height 63
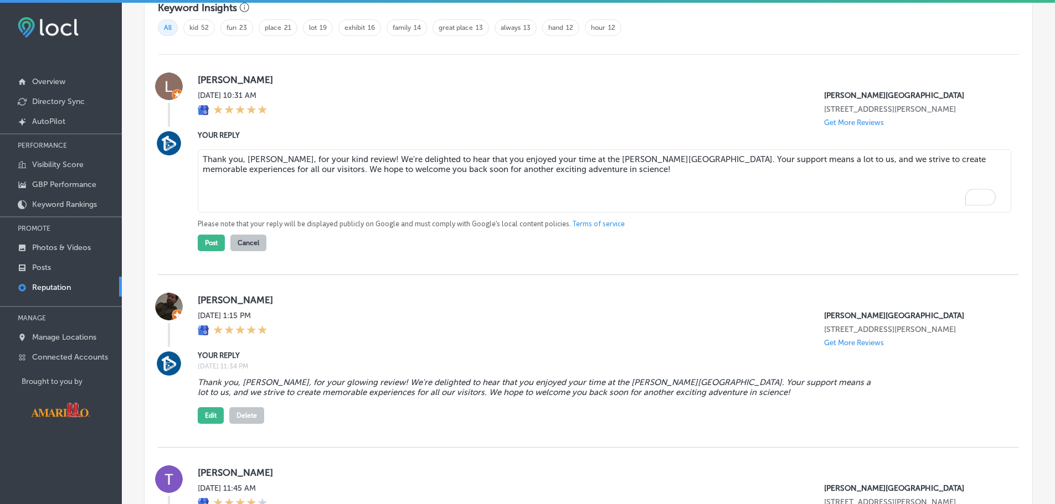
click at [388, 159] on textarea "Thank you, Larry, for your kind review! We're delighted to hear that you enjoye…" at bounding box center [604, 180] width 813 height 63
click at [650, 168] on textarea "Thank you, Larry, for your kind review! We're so glad to hear that you enjoyed …" at bounding box center [604, 180] width 813 height 63
drag, startPoint x: 644, startPoint y: 174, endPoint x: 358, endPoint y: 168, distance: 286.8
click at [358, 168] on textarea "Thank you, Larry, for your kind review! We're so glad to hear that you enjoyed …" at bounding box center [604, 180] width 813 height 63
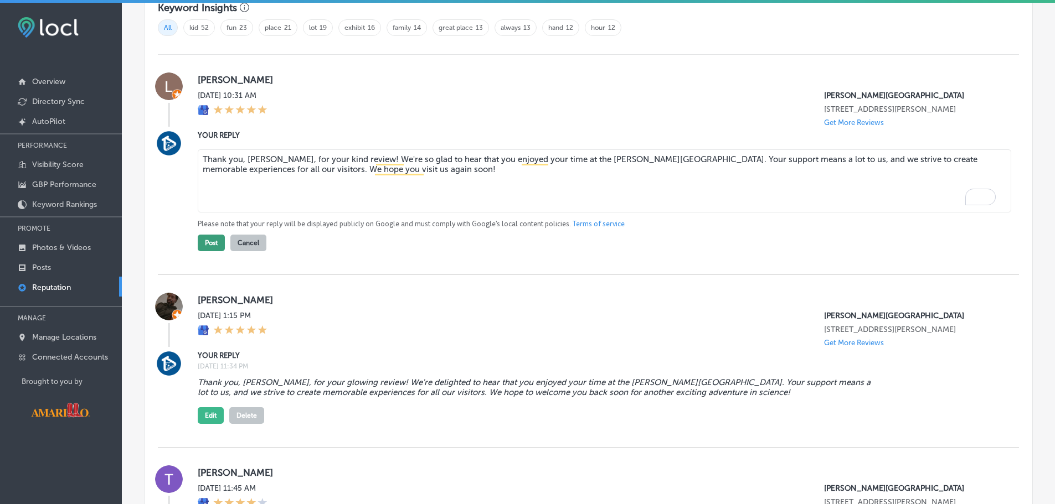
type textarea "Thank you, Larry, for your kind review! We're so glad to hear that you enjoyed …"
click at [217, 243] on button "Post" at bounding box center [211, 243] width 27 height 17
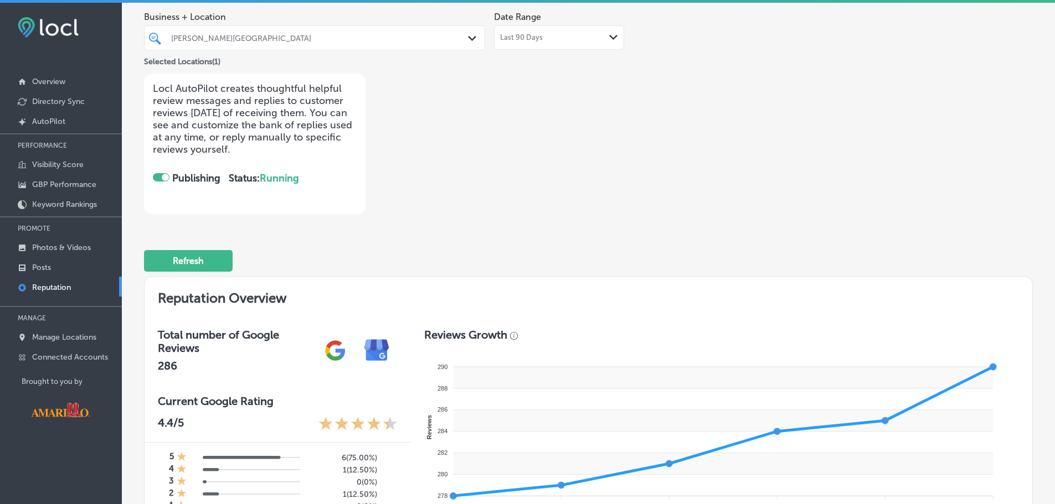
scroll to position [277, 0]
